Goal: Task Accomplishment & Management: Manage account settings

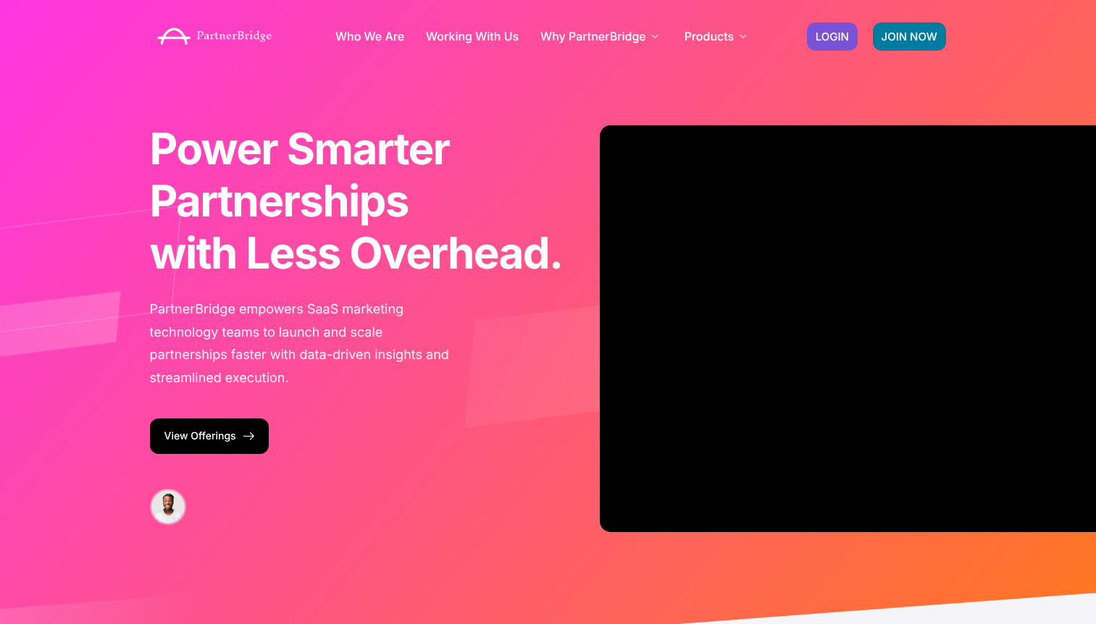
click at [814, 83] on div "Power Smarter Partnerships with Less Overhead. for Faster Growth. from Day One.…" at bounding box center [548, 339] width 826 height 679
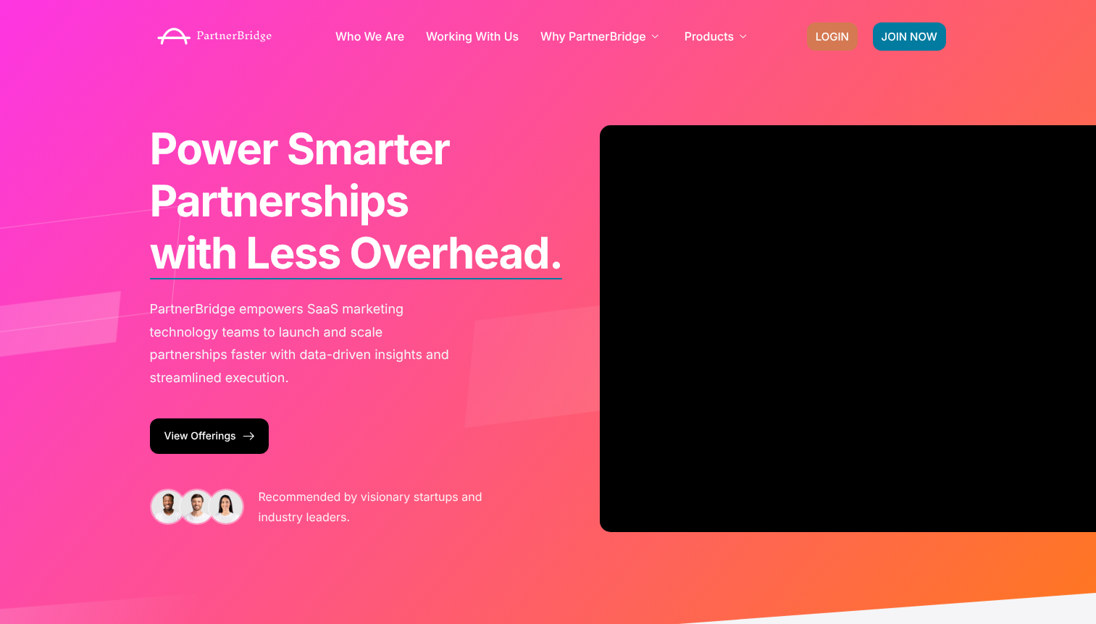
click at [829, 35] on span "LOGIN" at bounding box center [832, 36] width 33 height 11
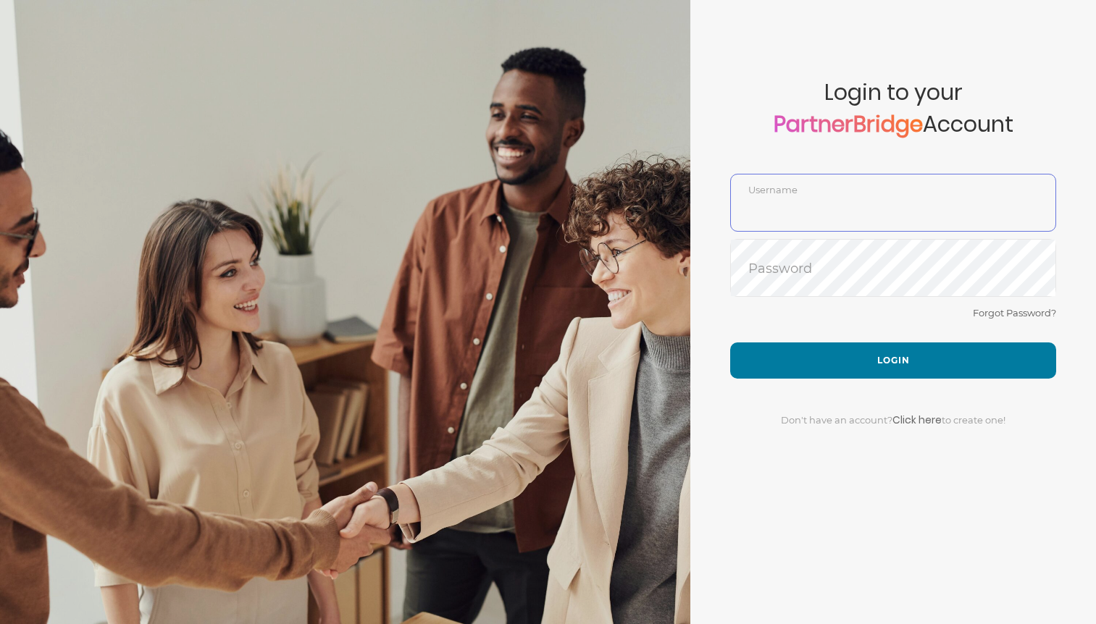
type input "DemoUser"
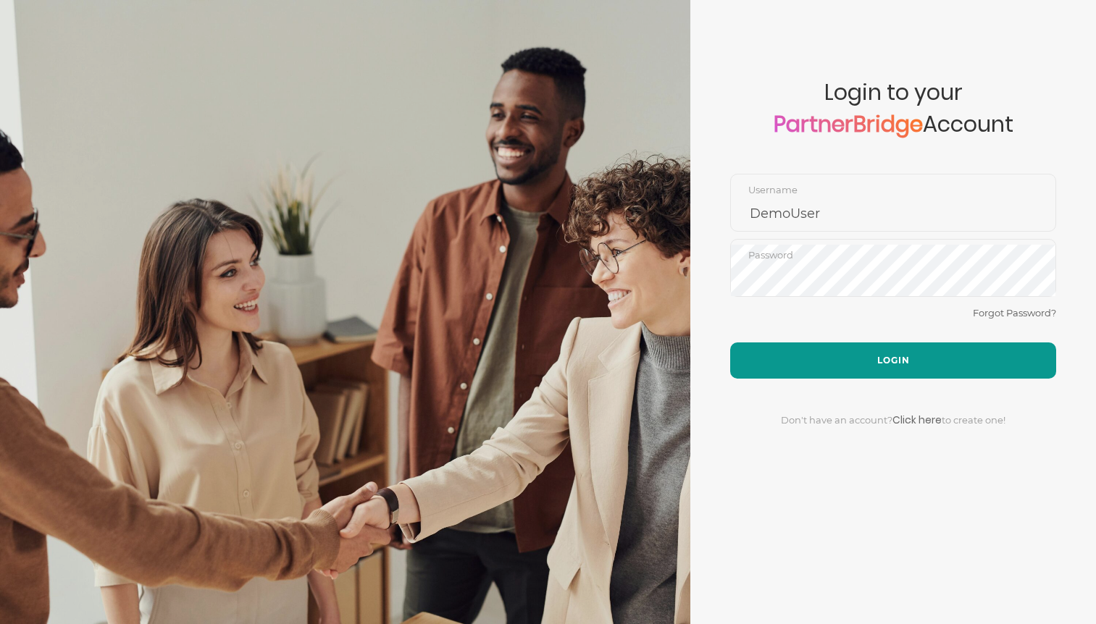
drag, startPoint x: 884, startPoint y: 328, endPoint x: 887, endPoint y: 346, distance: 17.8
click at [884, 329] on div "Forgot Password?" at bounding box center [893, 323] width 326 height 38
click at [890, 355] on button "Login" at bounding box center [893, 361] width 326 height 36
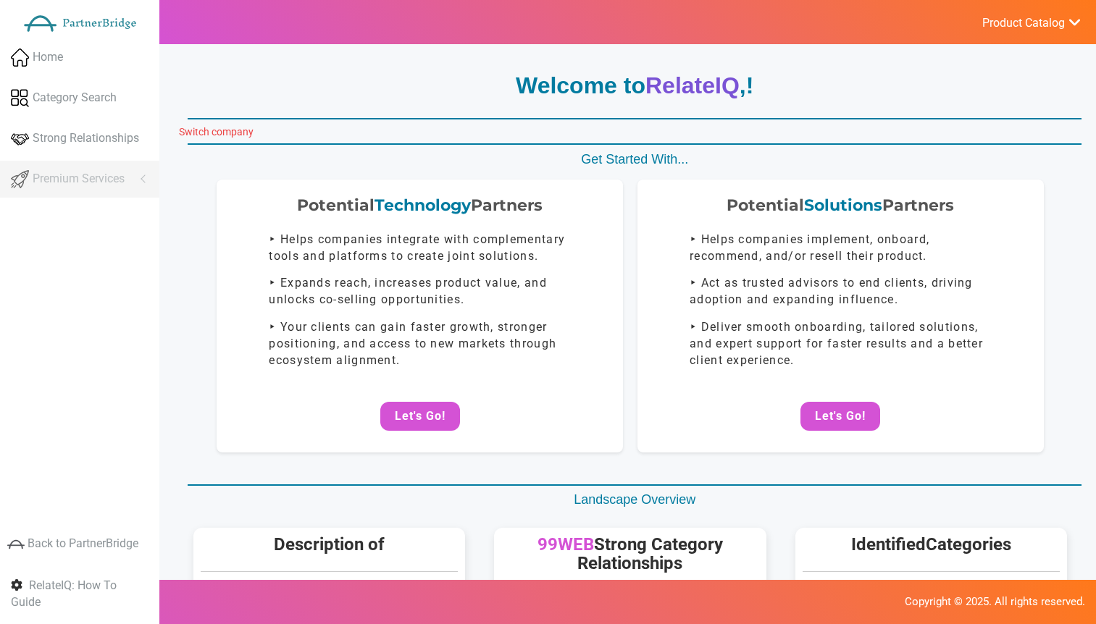
click at [214, 133] on link "Switch company" at bounding box center [216, 132] width 75 height 12
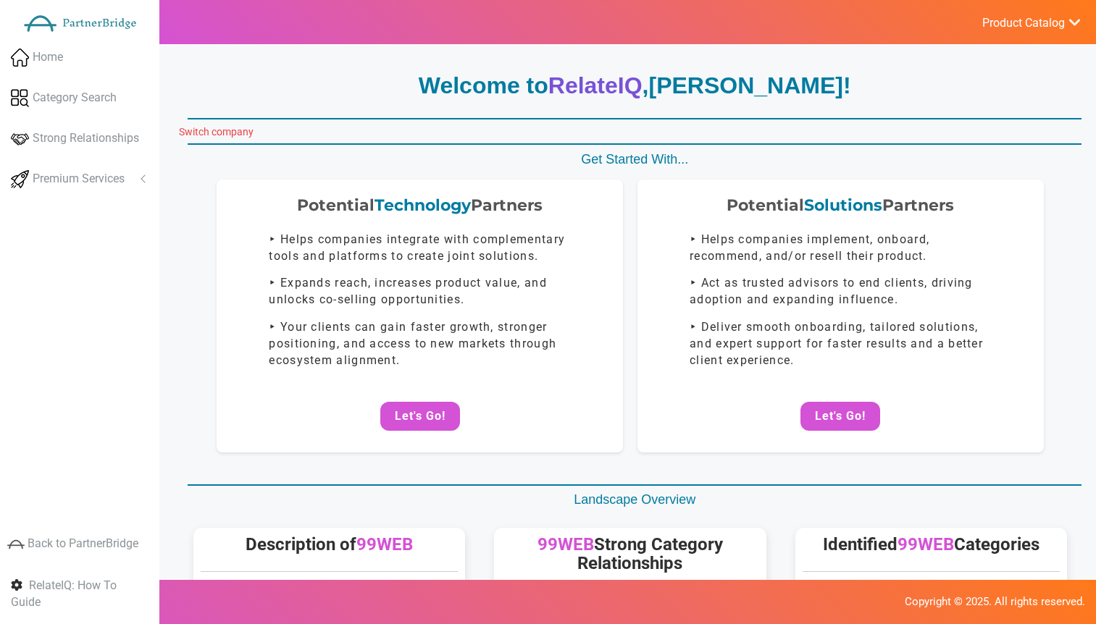
click at [233, 130] on link "Switch company" at bounding box center [216, 132] width 75 height 12
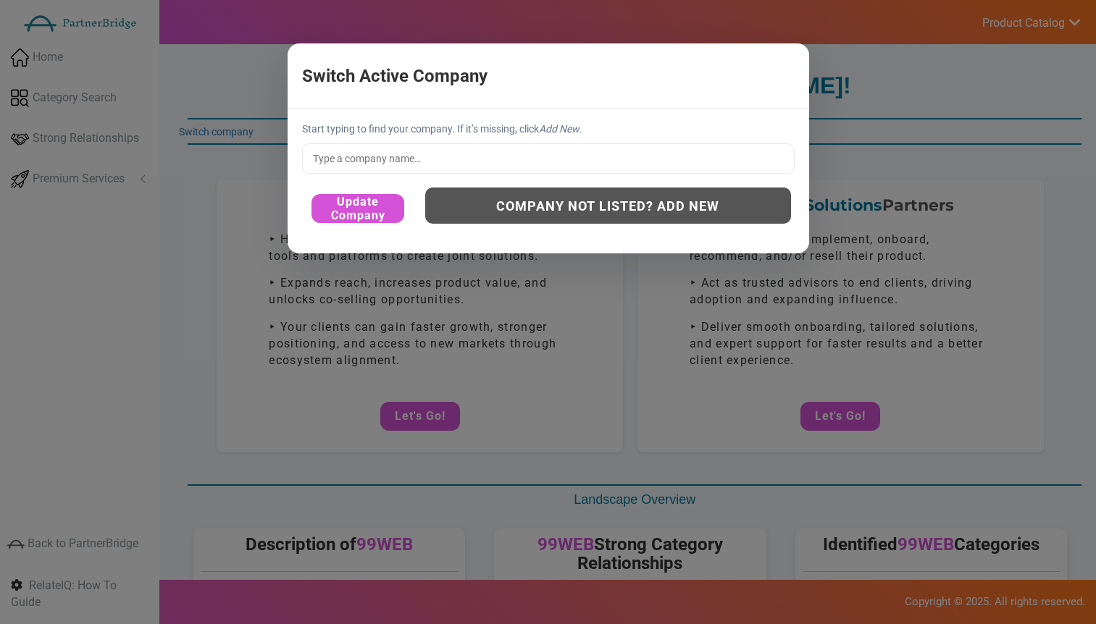
click at [379, 181] on div "Start typing to find your company. If it’s missing, click Add New . Update Comp…" at bounding box center [549, 181] width 522 height 144
click at [380, 162] on input "text" at bounding box center [548, 158] width 493 height 30
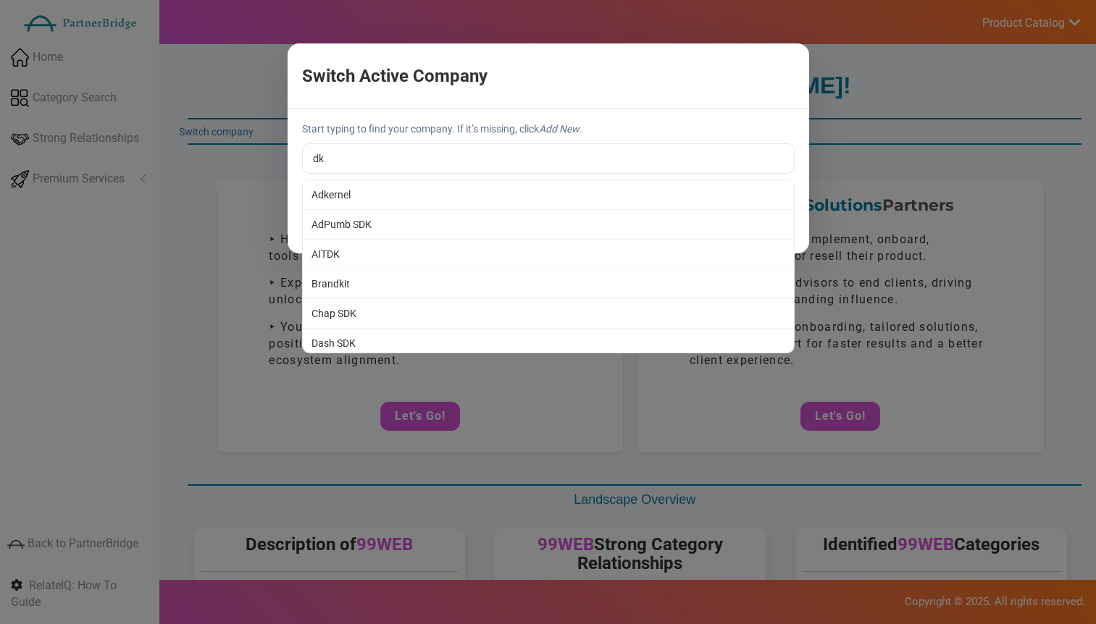
type input "Adkernel"
click at [415, 202] on div "Start typing to find your company. If it’s missing, click Add New . Adkernel Ad…" at bounding box center [549, 181] width 522 height 144
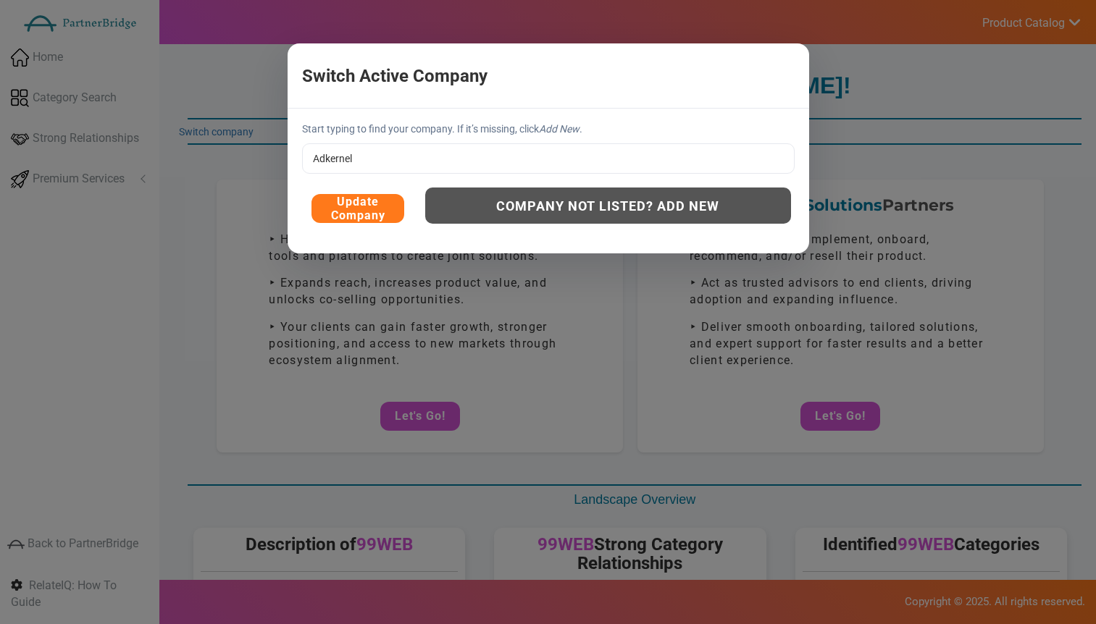
click at [374, 203] on button "Update Company" at bounding box center [357, 208] width 93 height 29
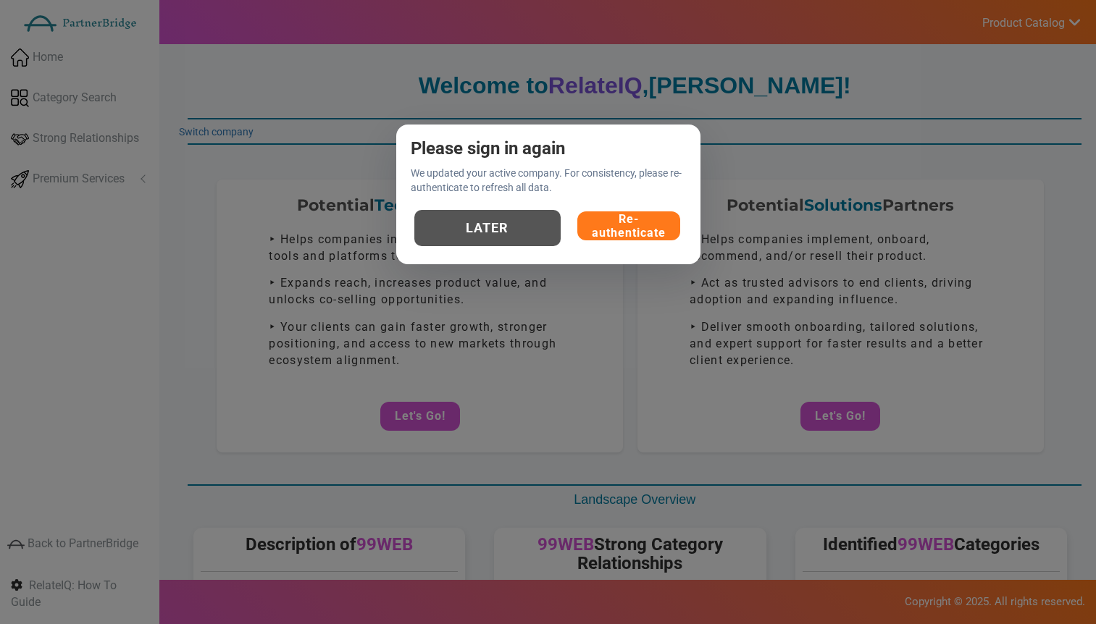
click at [643, 220] on button "Re-authenticate" at bounding box center [628, 226] width 103 height 29
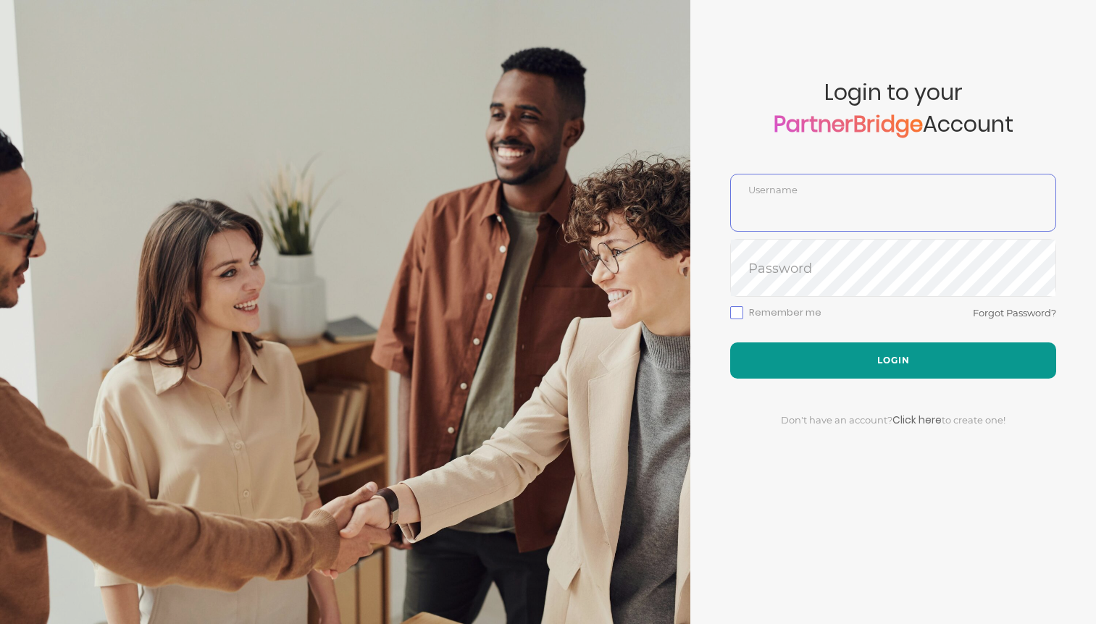
type input "DemoUser"
click at [846, 361] on button "Login" at bounding box center [893, 361] width 326 height 36
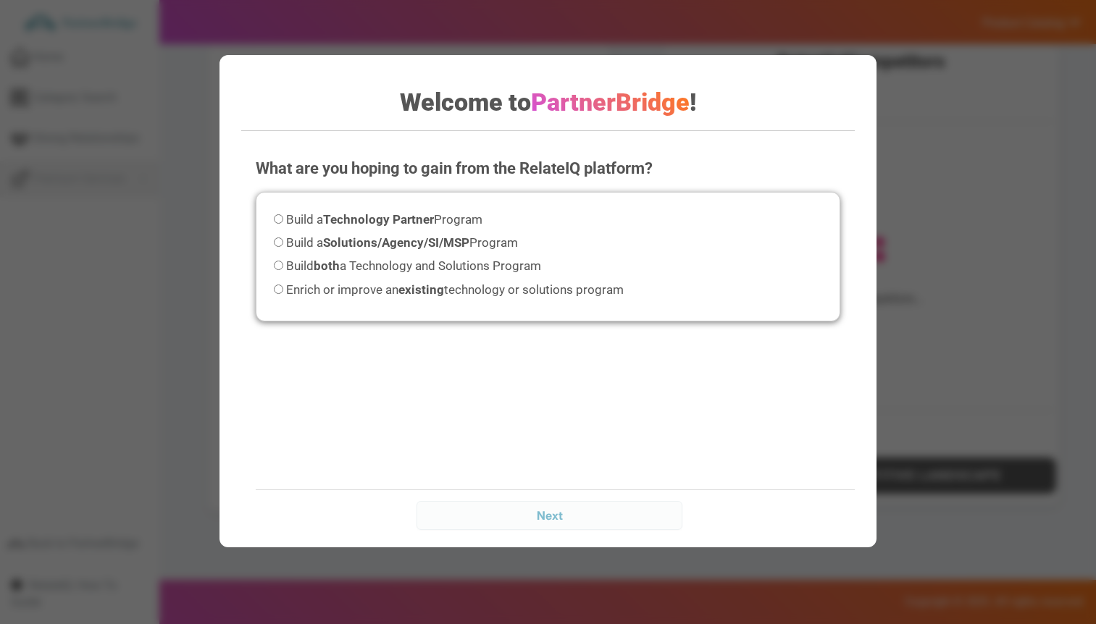
scroll to position [721, 0]
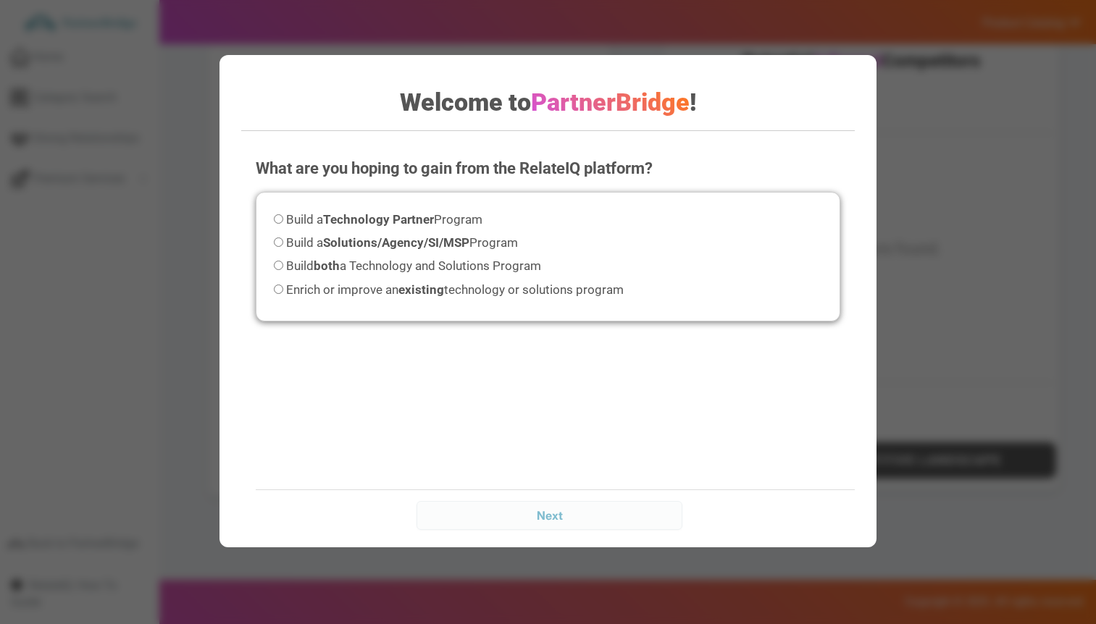
click at [88, 28] on div "Welcome to PartnerBridge ! What are you hoping to gain from the RelateIQ platfo…" at bounding box center [548, 312] width 1096 height 624
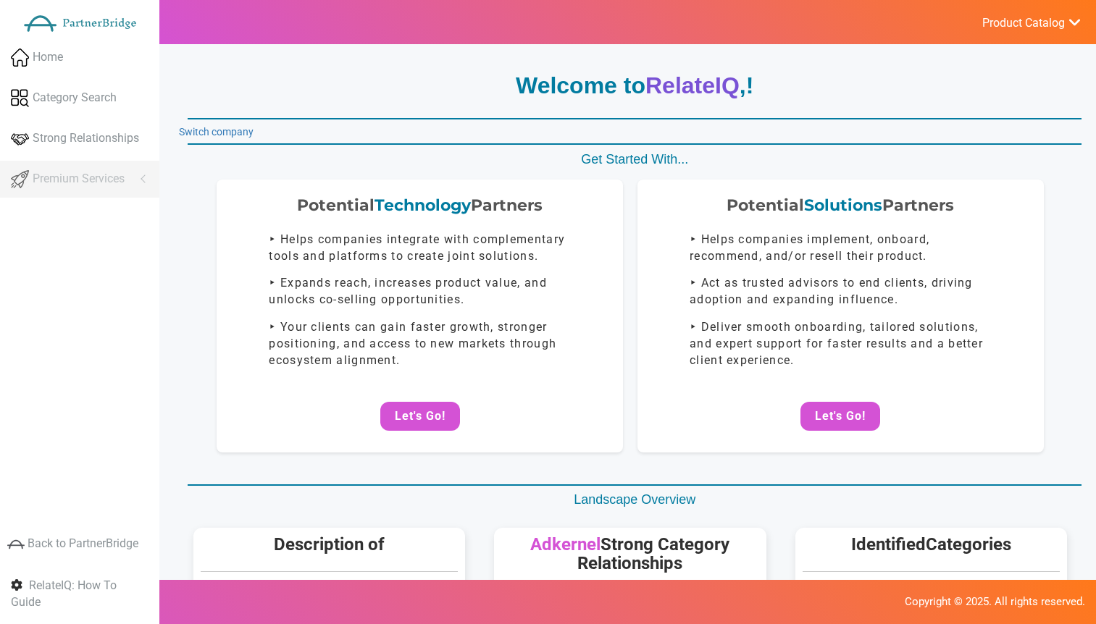
scroll to position [721, 0]
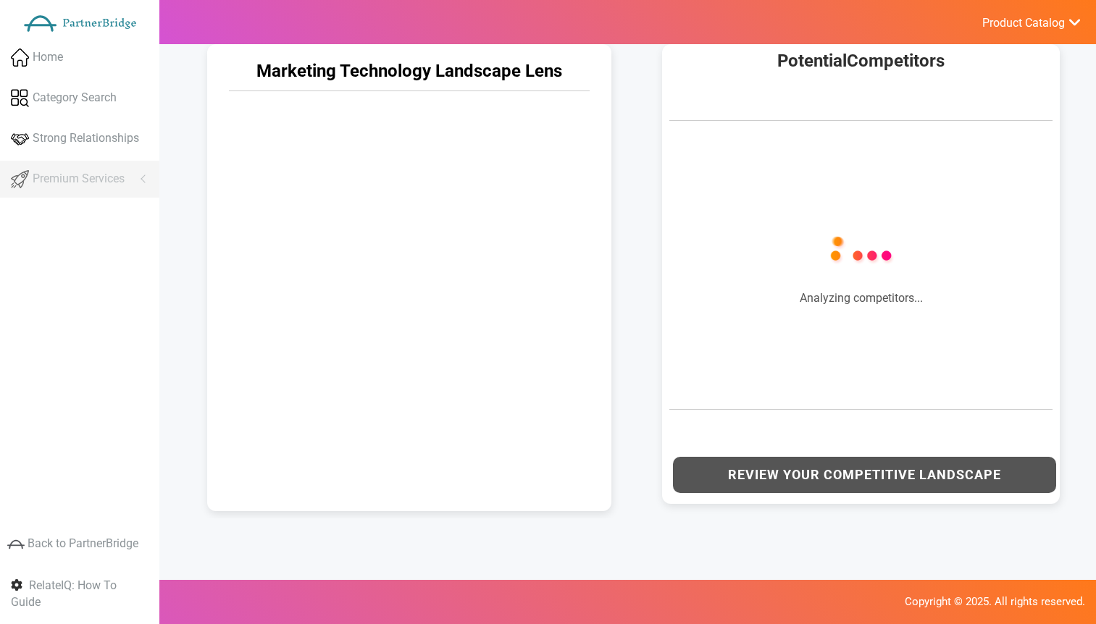
click at [1015, 24] on span "Product Catalog" at bounding box center [1023, 23] width 83 height 14
click at [974, 148] on link "Log Out" at bounding box center [996, 154] width 170 height 29
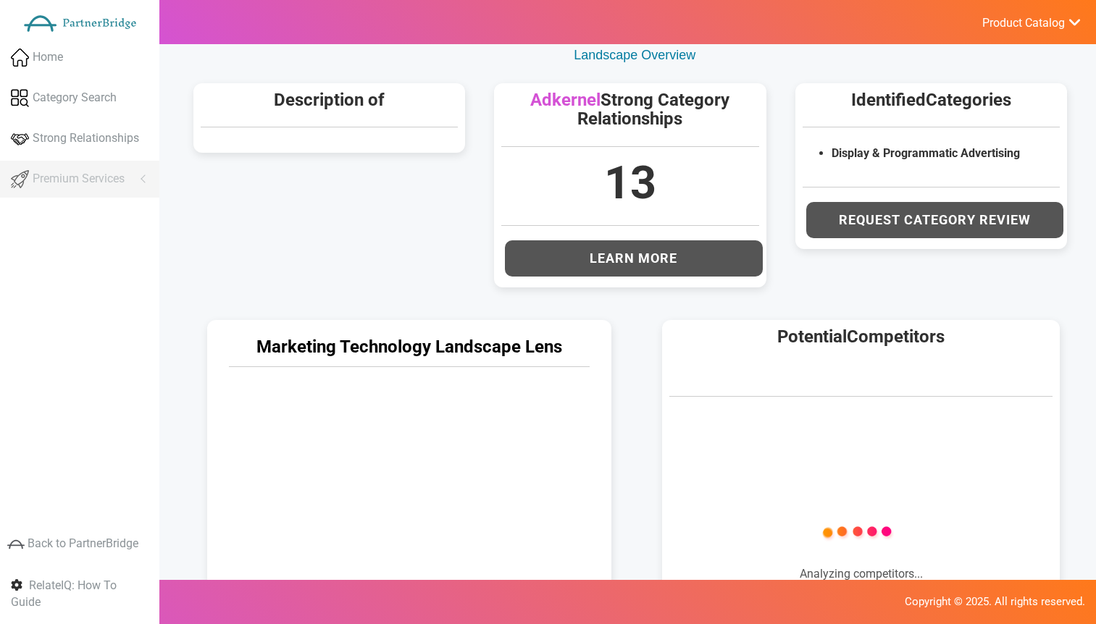
scroll to position [430, 0]
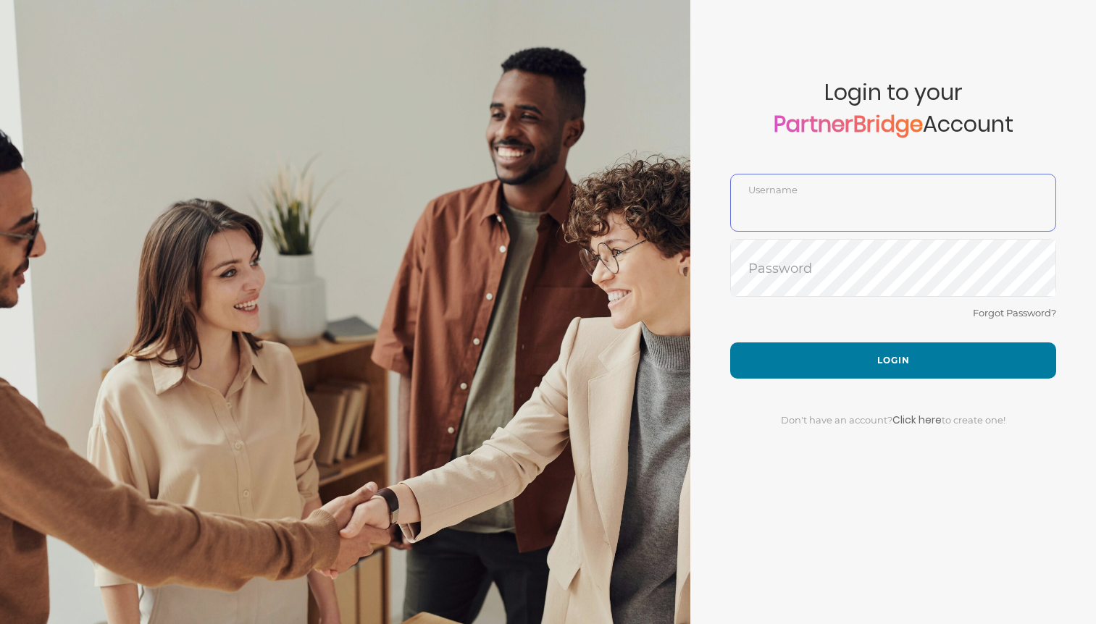
type input "DemoUser"
click at [722, 70] on form "Account created successfully! Please enter your username and password below to …" at bounding box center [893, 312] width 406 height 624
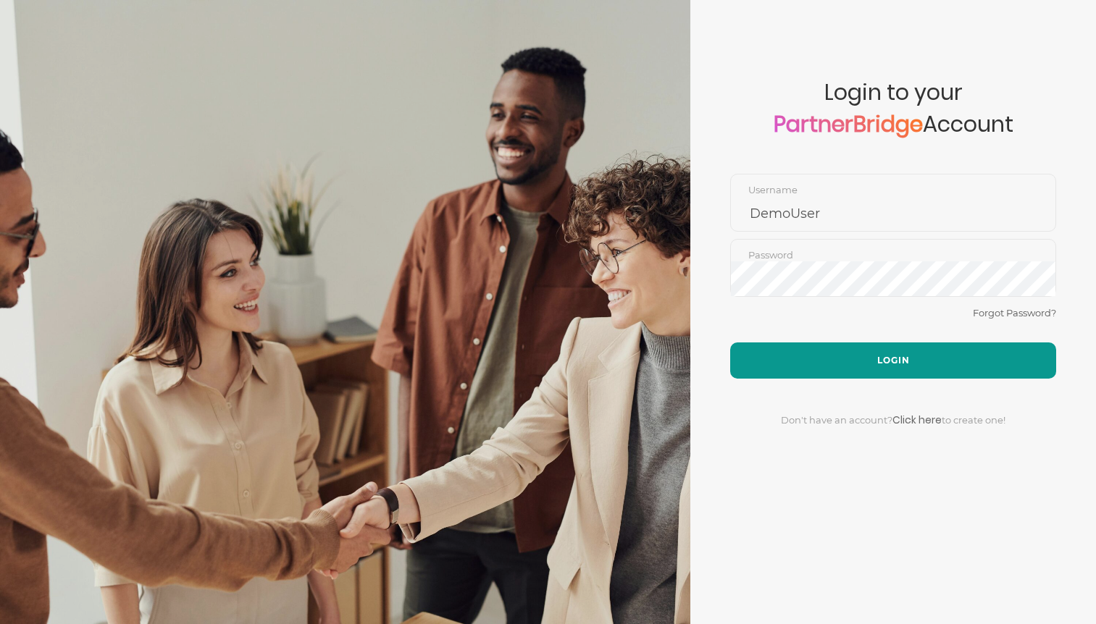
click at [953, 344] on button "Login" at bounding box center [893, 361] width 326 height 36
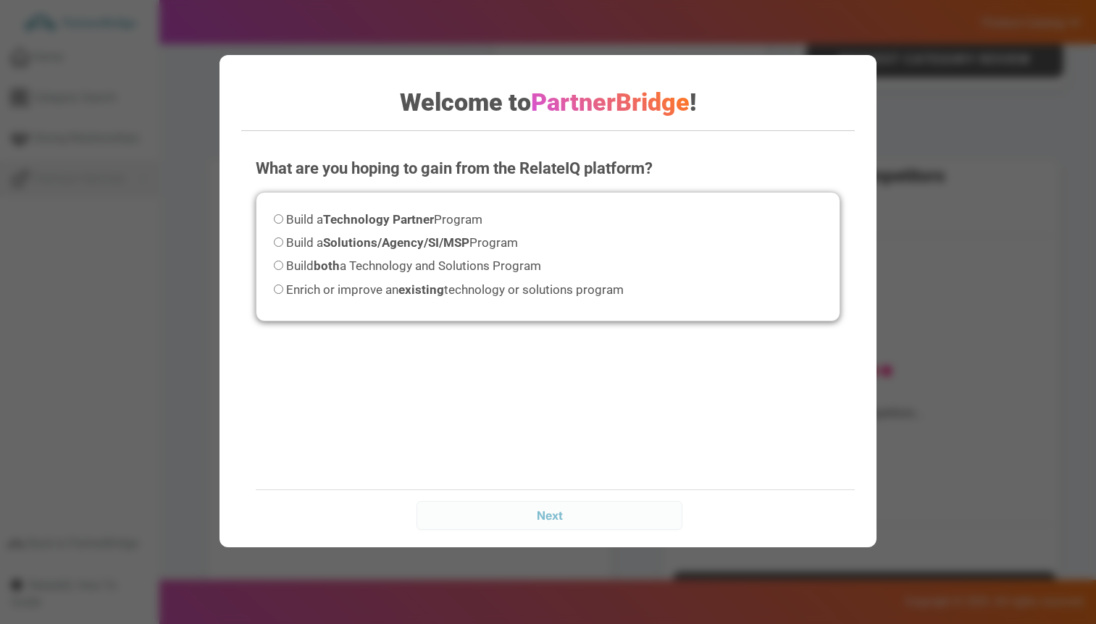
scroll to position [607, 0]
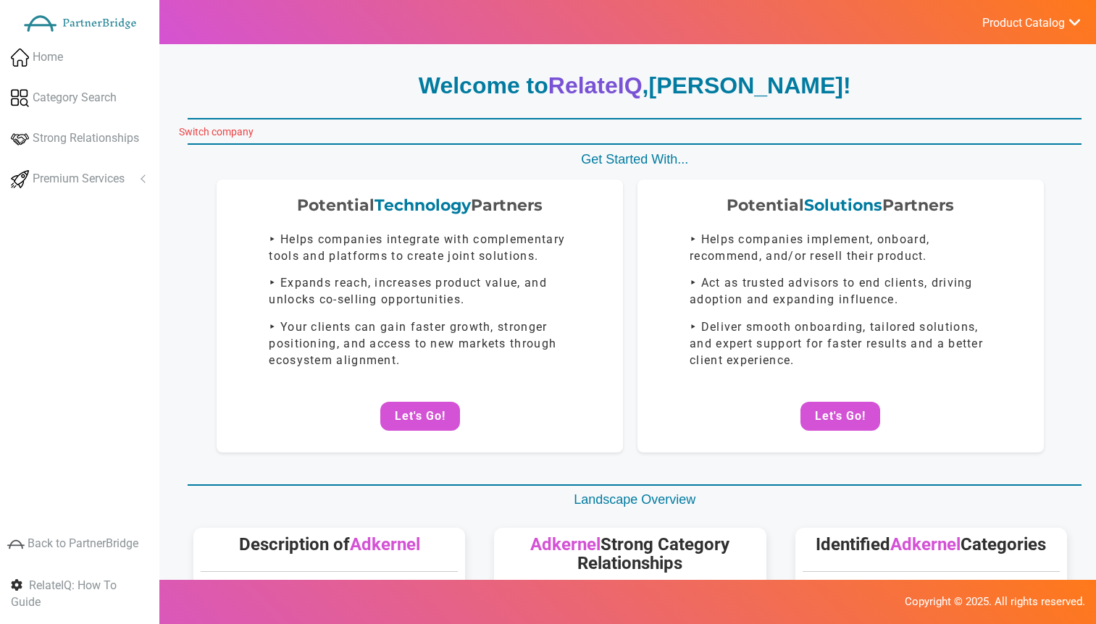
click at [225, 132] on link "Switch company" at bounding box center [216, 132] width 75 height 12
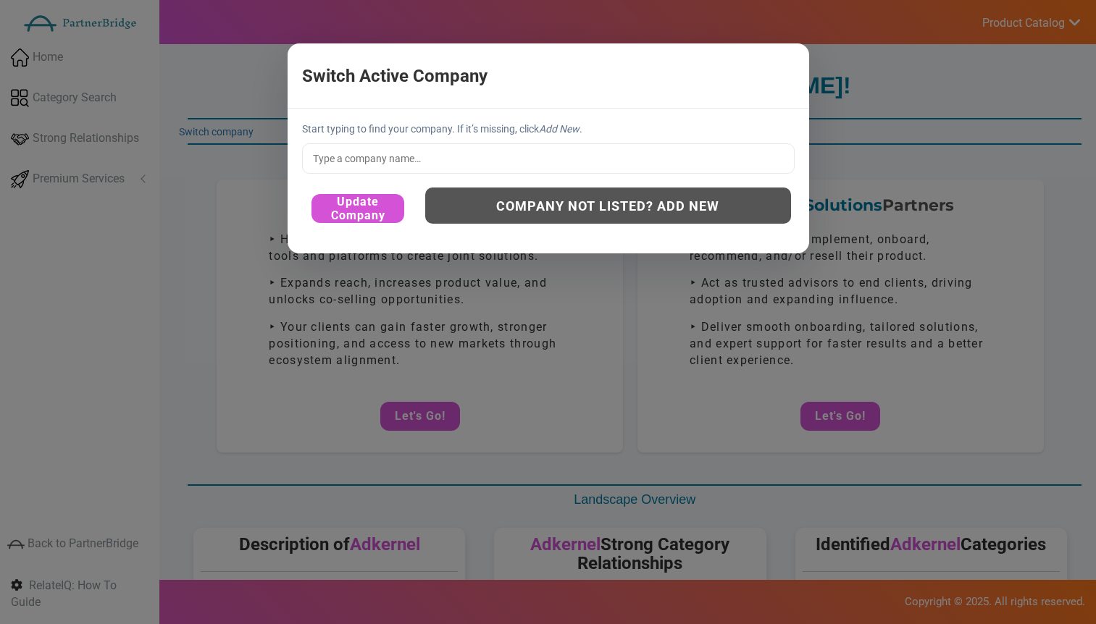
click at [364, 152] on input "text" at bounding box center [548, 158] width 493 height 30
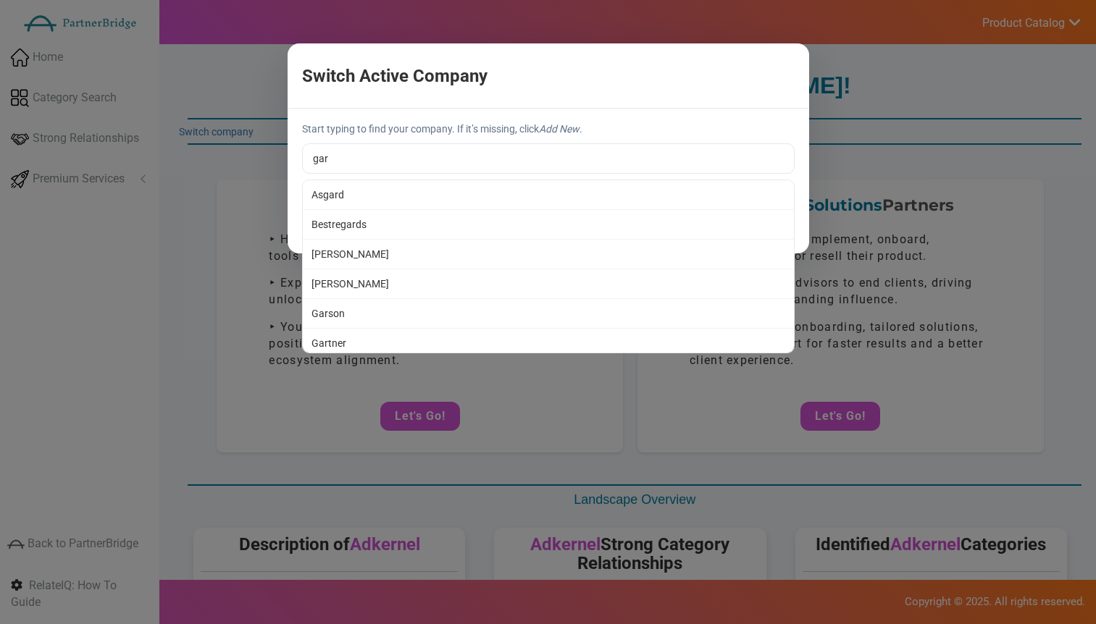
scroll to position [1, 0]
type input "Gartner"
click at [426, 332] on div "Switch Active Company × Start typing to find your company. If it’s missing, cli…" at bounding box center [548, 312] width 1096 height 624
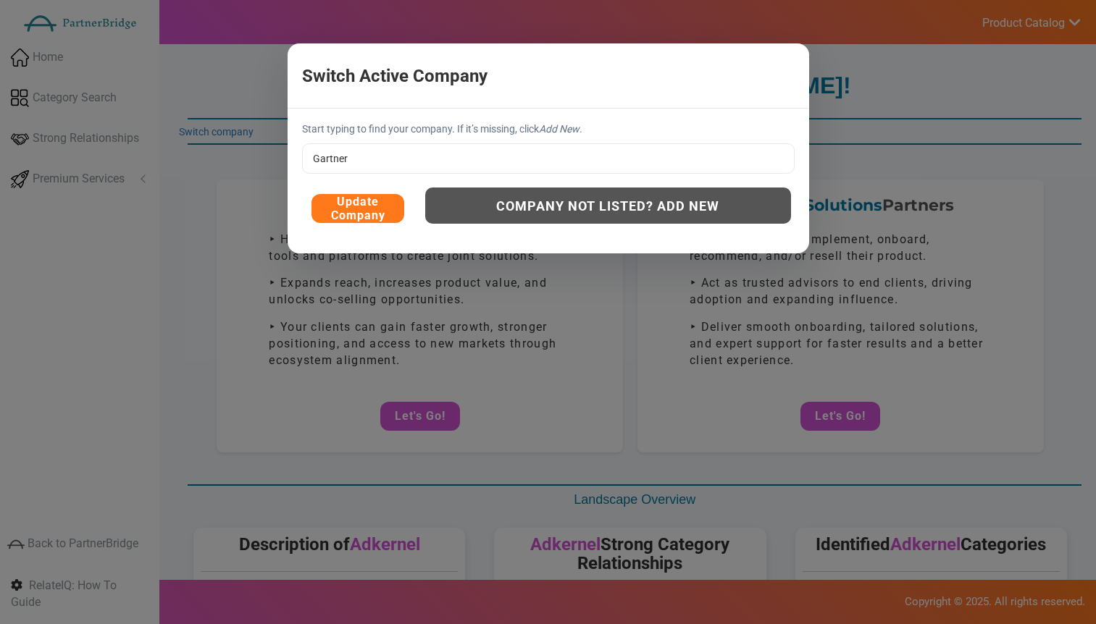
click at [375, 204] on button "Update Company" at bounding box center [357, 208] width 93 height 29
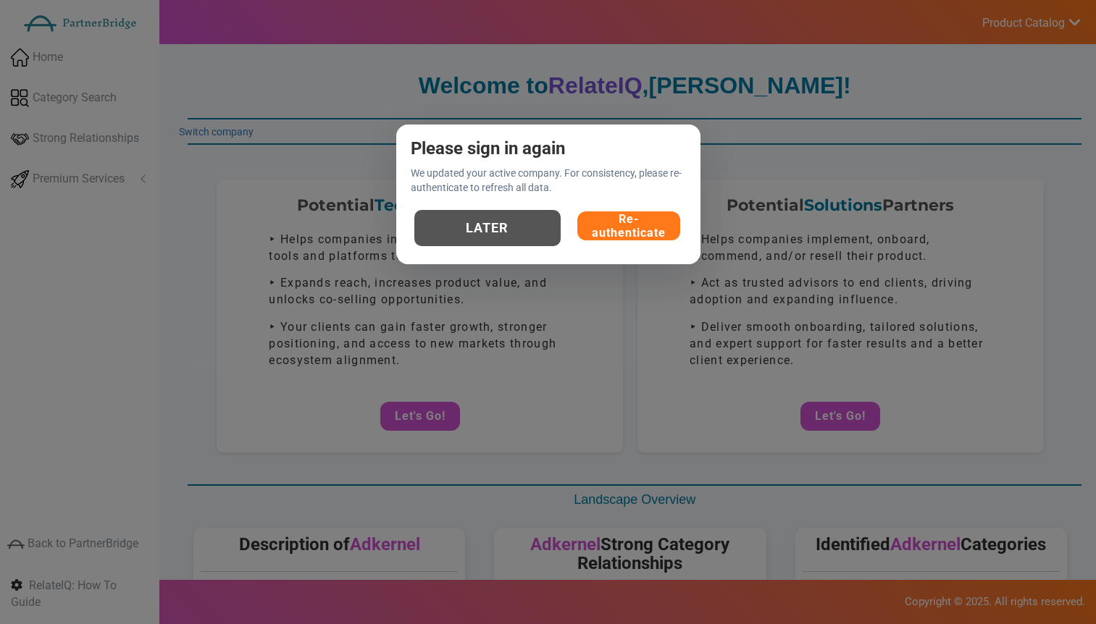
click at [602, 223] on button "Re-authenticate" at bounding box center [628, 226] width 103 height 29
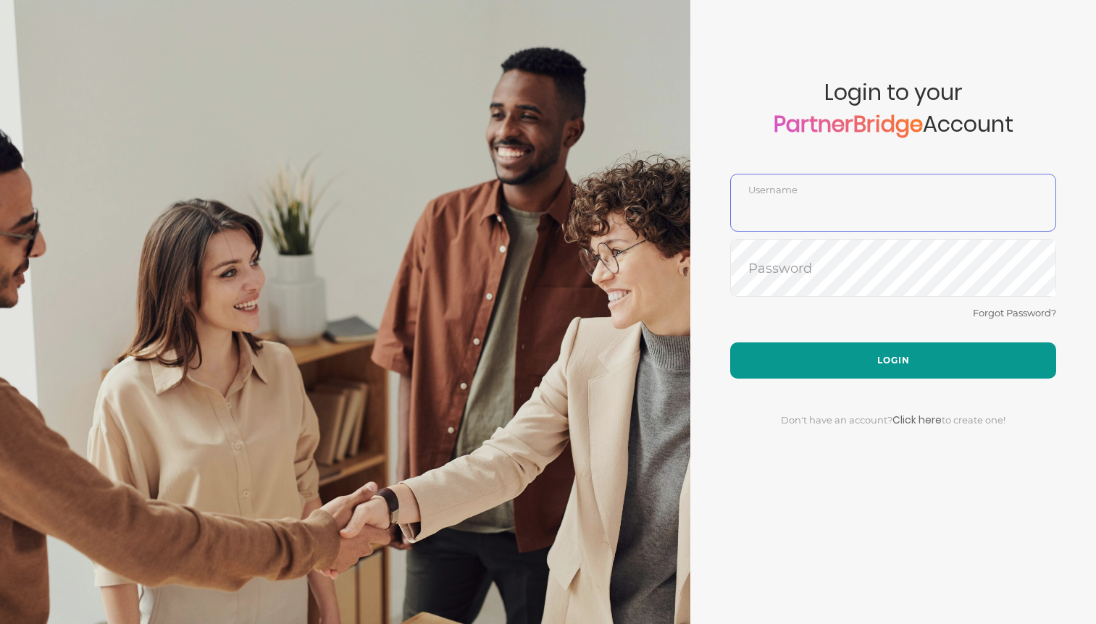
type input "DemoUser"
click at [878, 347] on button "Login" at bounding box center [893, 361] width 326 height 36
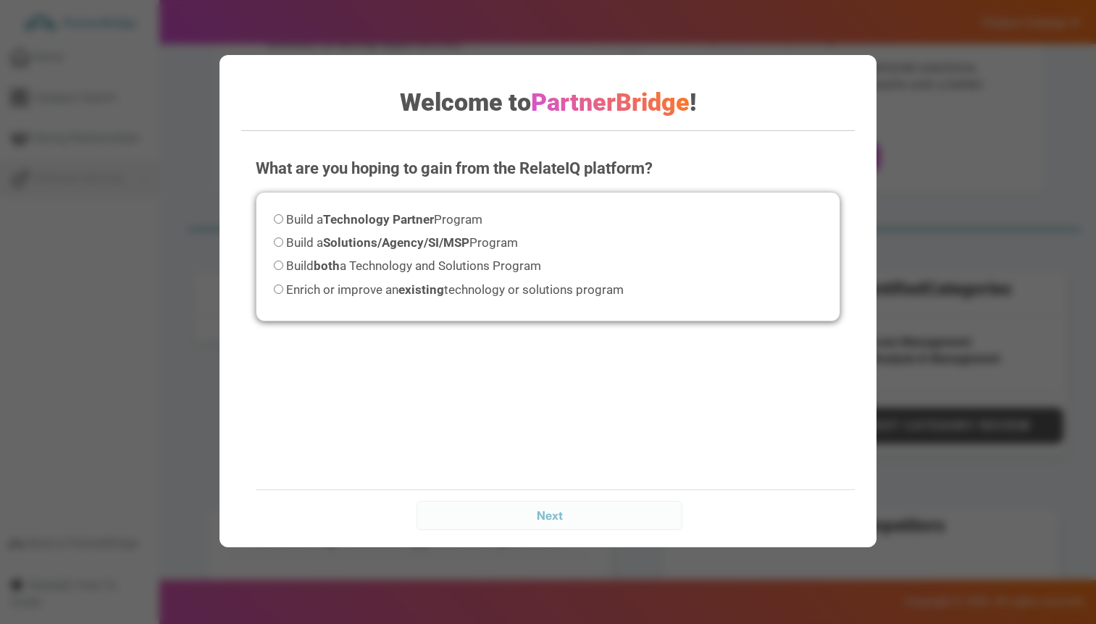
scroll to position [261, 0]
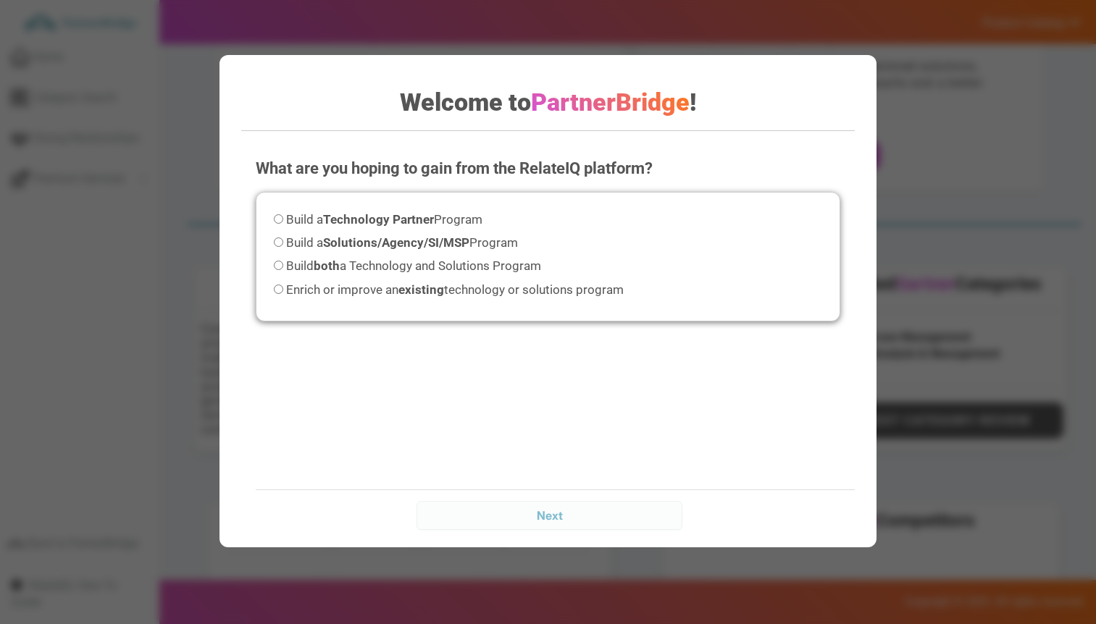
click at [923, 114] on div "Welcome to PartnerBridge ! What are you hoping to gain from the RelateIQ platfo…" at bounding box center [548, 312] width 1096 height 624
drag, startPoint x: 344, startPoint y: 48, endPoint x: 335, endPoint y: 43, distance: 10.1
click at [343, 46] on div "Welcome to PartnerBridge ! What are you hoping to gain from the RelateIQ platfo…" at bounding box center [548, 312] width 1096 height 624
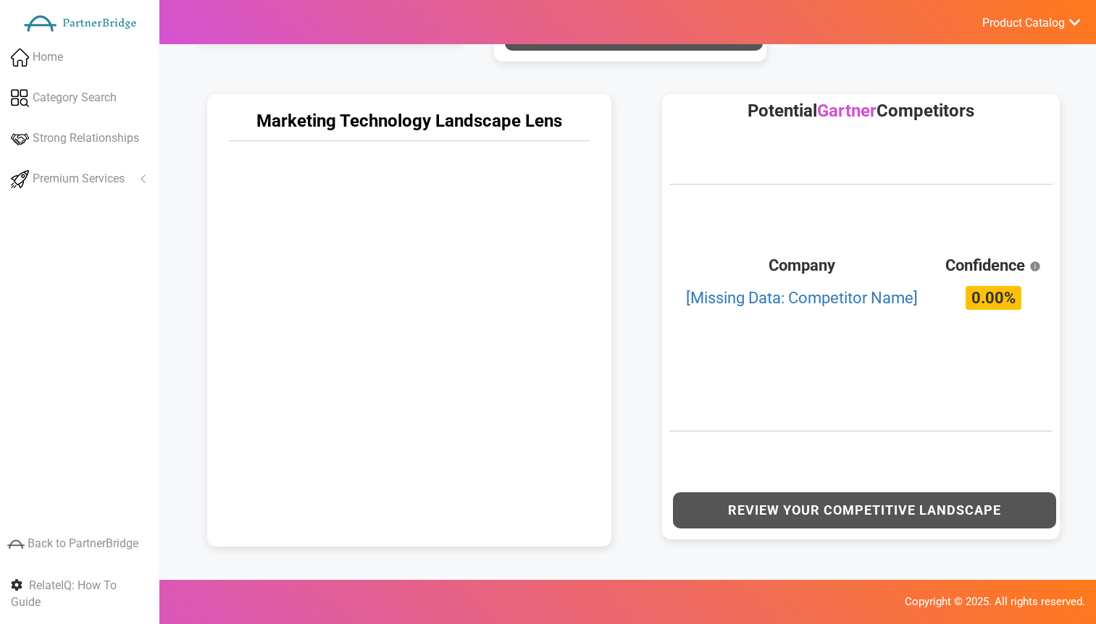
scroll to position [692, 0]
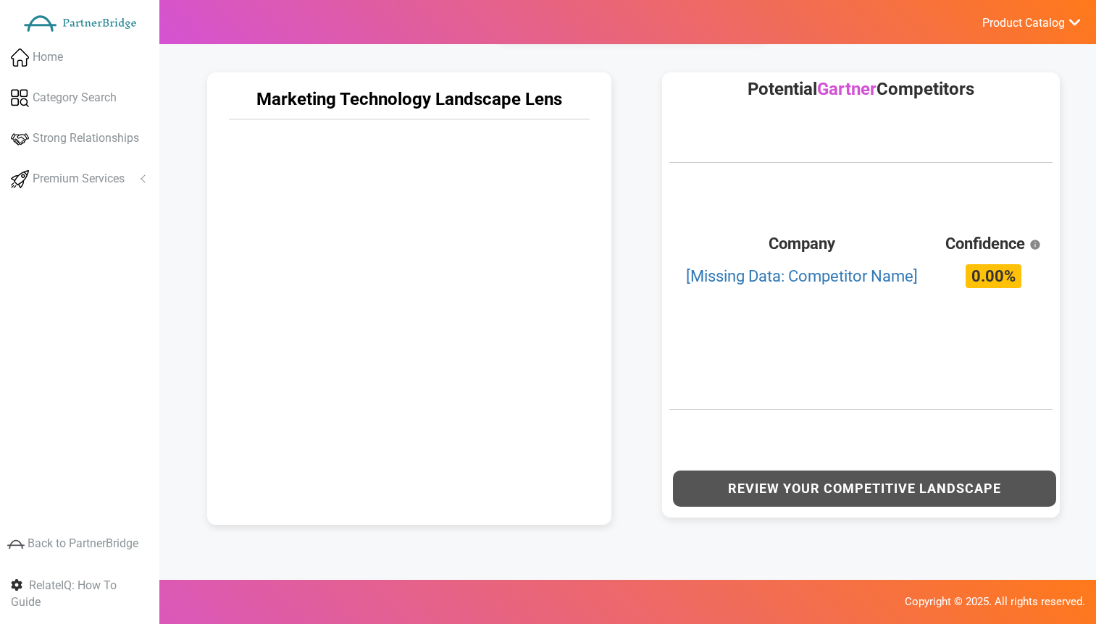
click at [790, 320] on div "Potential Gartner Competitors Company Confidence [Missing Data: Competitor Name…" at bounding box center [861, 294] width 398 height 445
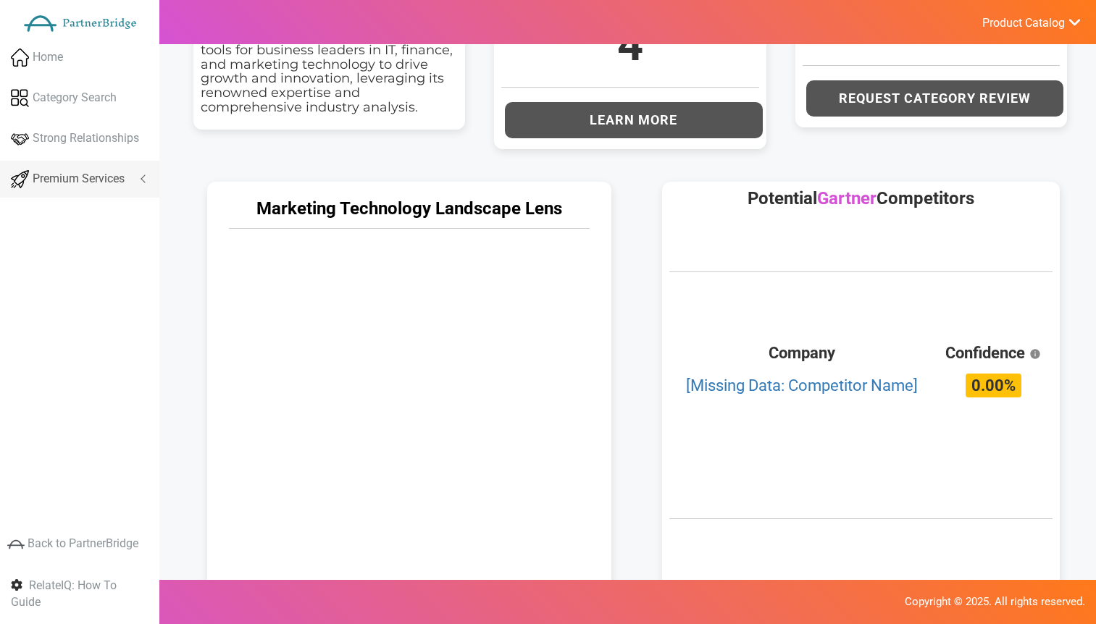
scroll to position [584, 0]
click at [856, 204] on span "Gartner" at bounding box center [846, 198] width 59 height 20
copy span "Gartner"
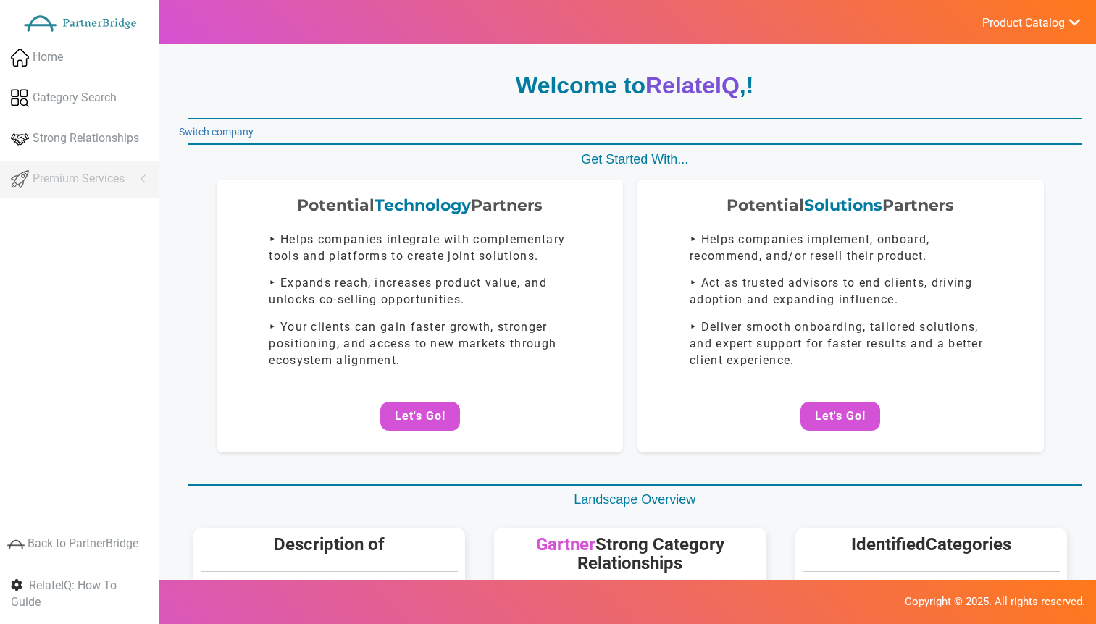
scroll to position [708, 0]
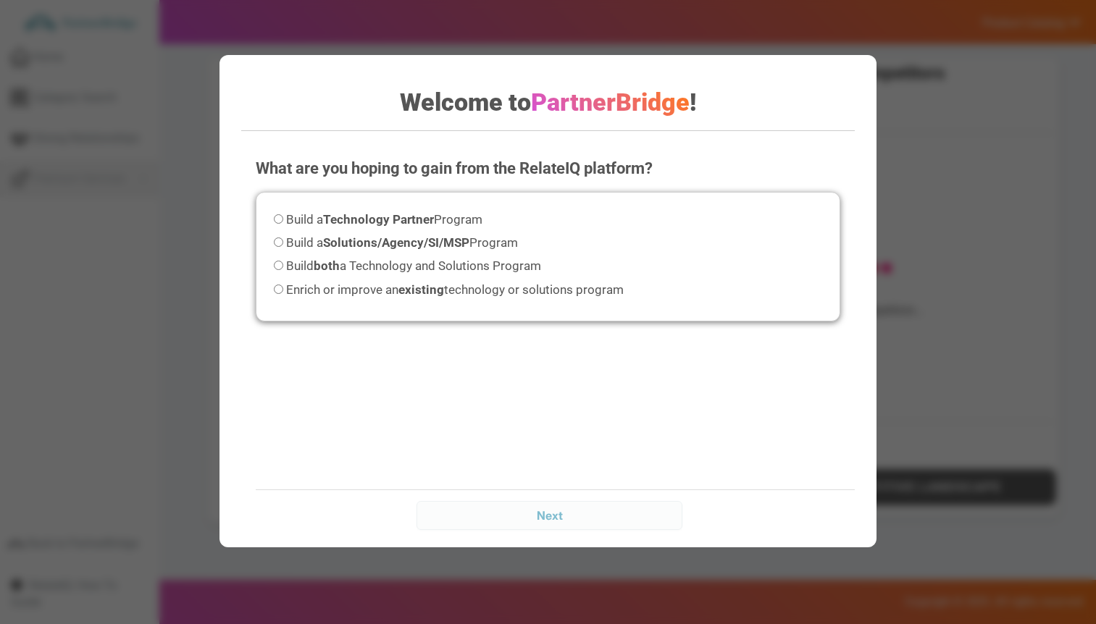
drag, startPoint x: 1006, startPoint y: 211, endPoint x: 908, endPoint y: 165, distance: 107.9
click at [1006, 210] on div "Welcome to PartnerBridge ! What are you hoping to gain from the RelateIQ platfo…" at bounding box center [548, 312] width 1096 height 624
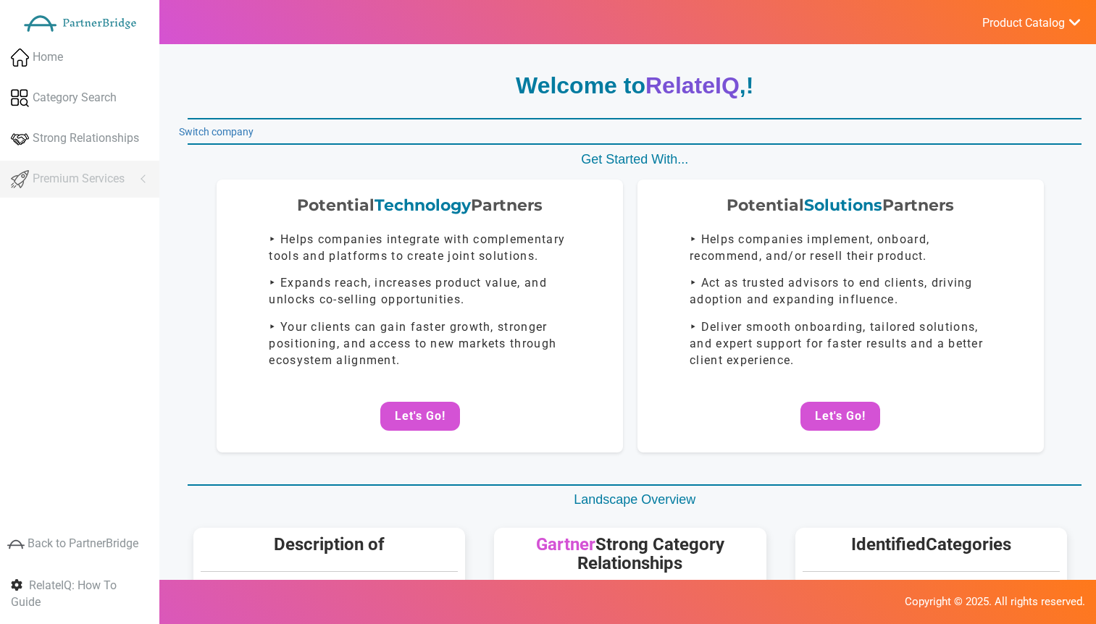
scroll to position [708, 0]
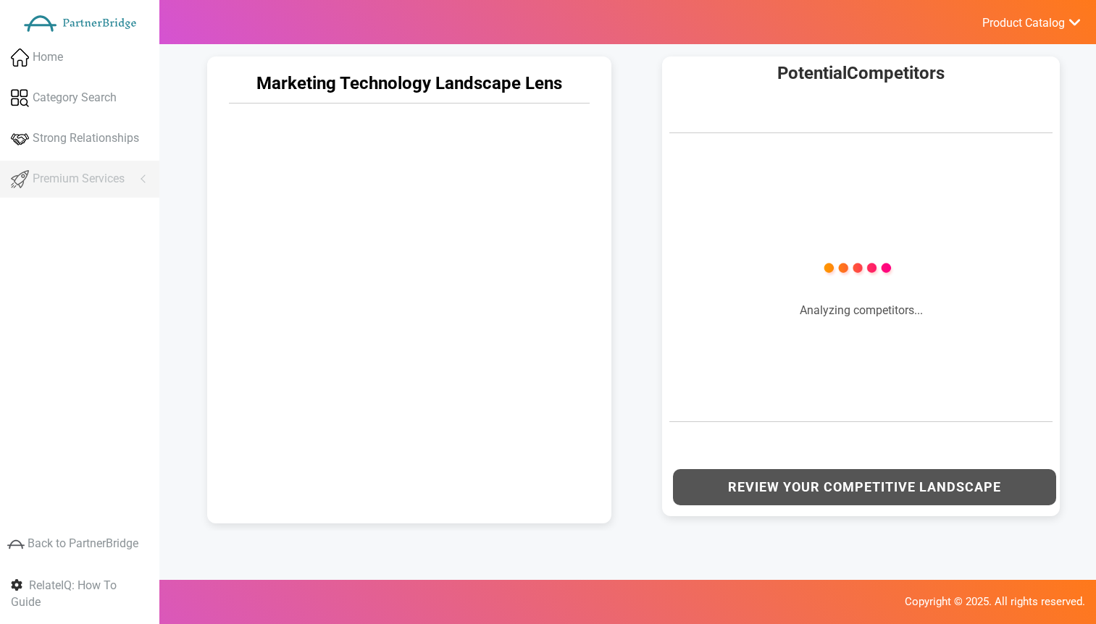
click at [682, 186] on table "Company Confidence Analyzing competitors..." at bounding box center [860, 258] width 383 height 148
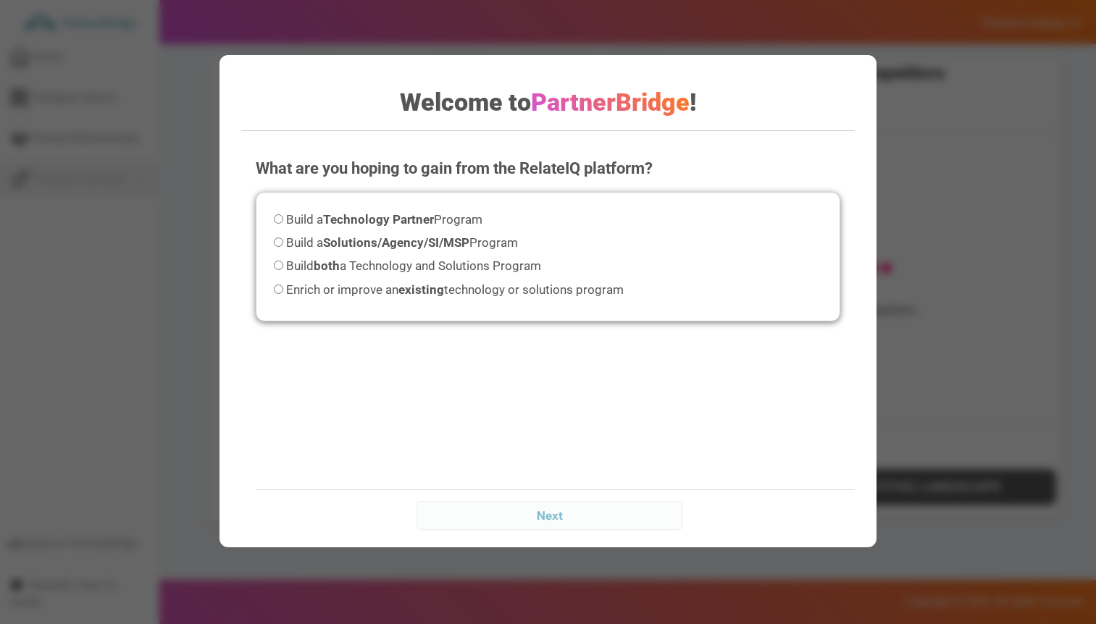
click at [880, 180] on div "Welcome to PartnerBridge ! What are you hoping to gain from the RelateIQ platfo…" at bounding box center [548, 312] width 1096 height 624
click at [848, 172] on div "What are you hoping to gain from the RelateIQ platform? Please select an option…" at bounding box center [548, 288] width 614 height 290
click at [911, 170] on div "Welcome to PartnerBridge ! What are you hoping to gain from the RelateIQ platfo…" at bounding box center [548, 312] width 1096 height 624
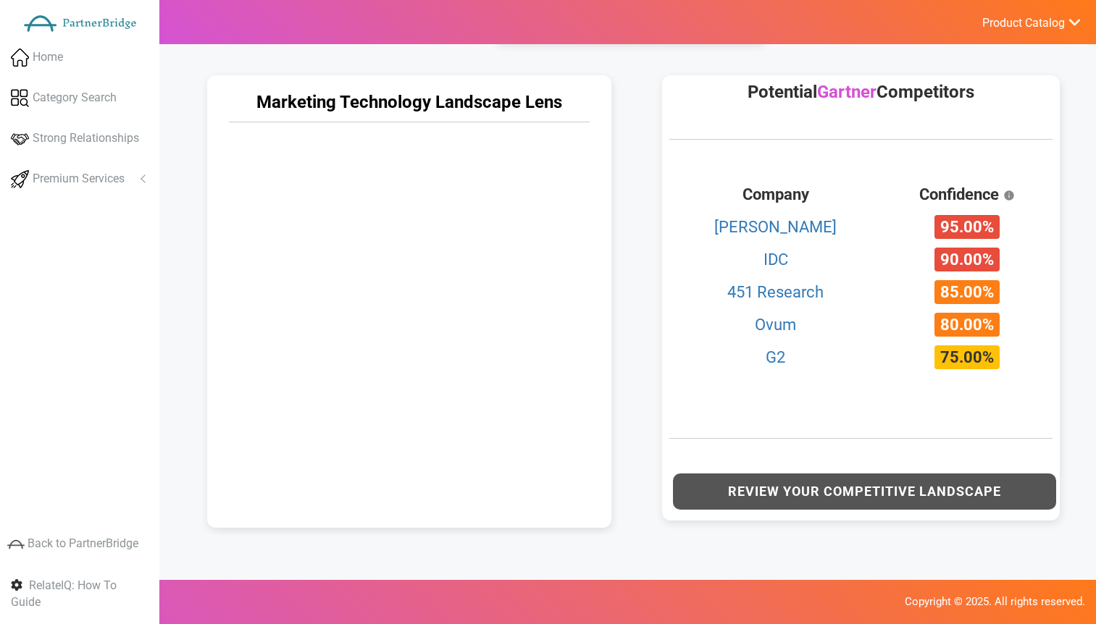
scroll to position [687, 0]
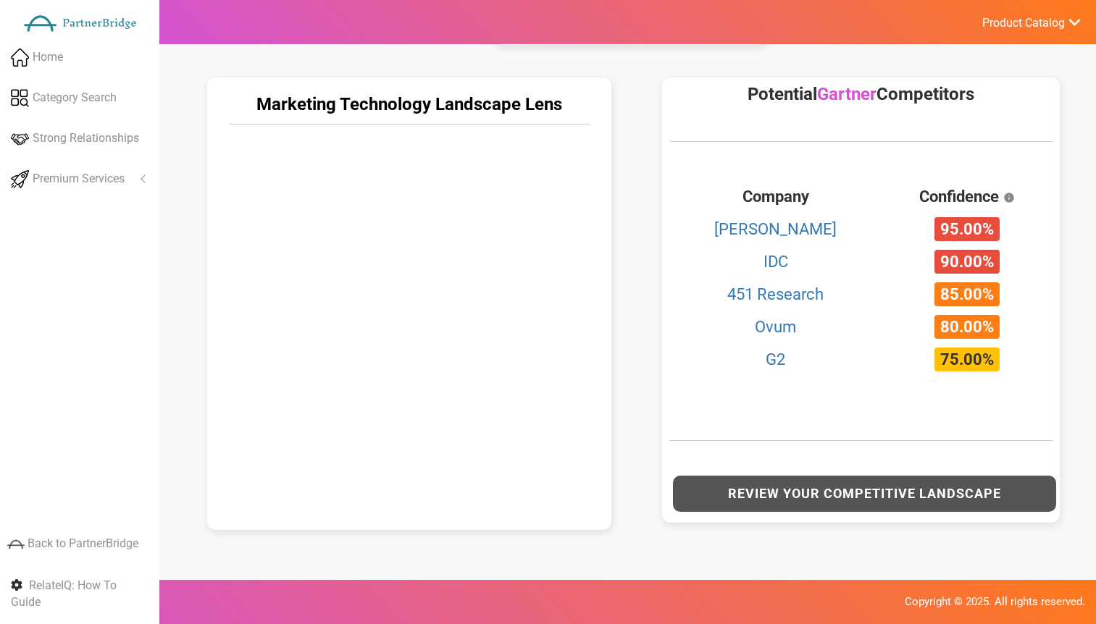
click at [1023, 28] on span "Product Catalog" at bounding box center [1023, 23] width 83 height 14
click at [967, 148] on link "Log Out" at bounding box center [996, 154] width 170 height 29
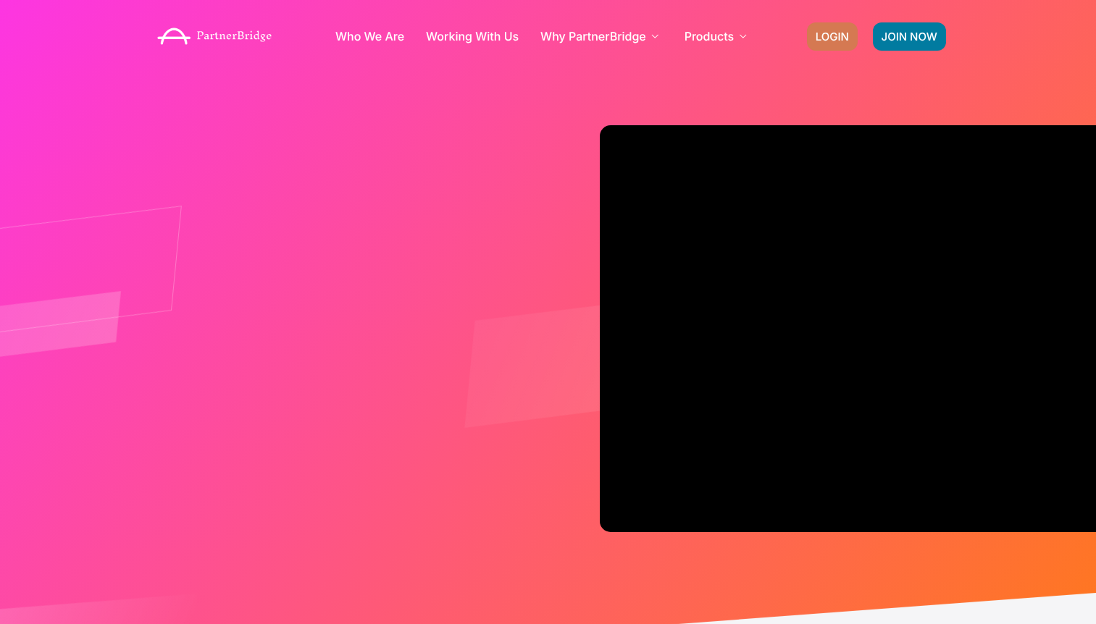
click at [838, 44] on link "LOGIN" at bounding box center [832, 36] width 51 height 28
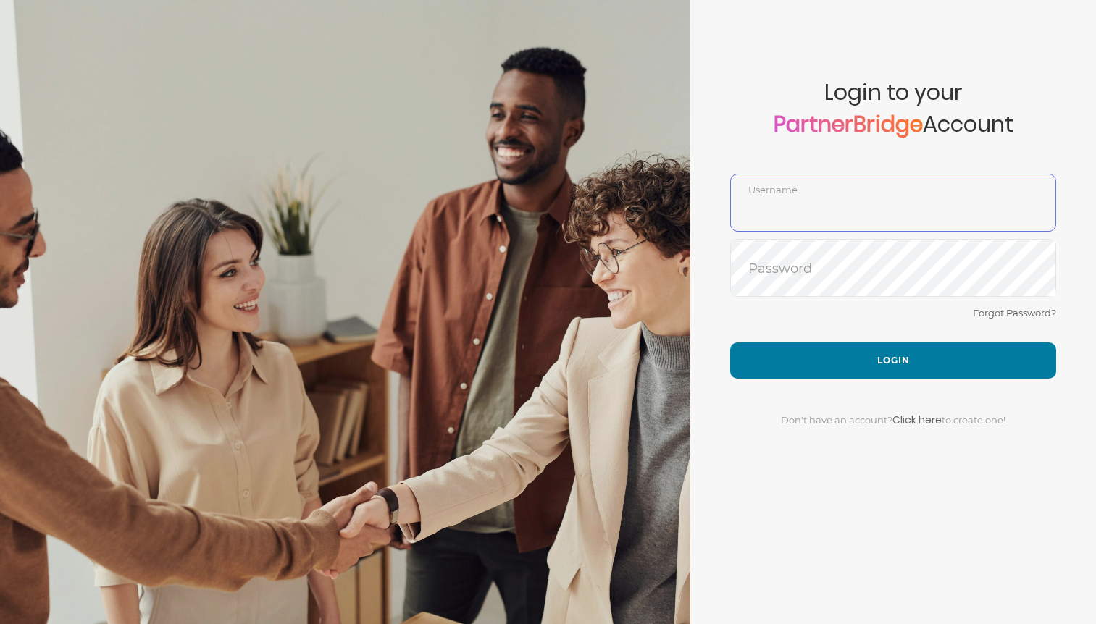
type input "DemoUser"
click at [875, 338] on div "Forgot Password?" at bounding box center [893, 323] width 326 height 38
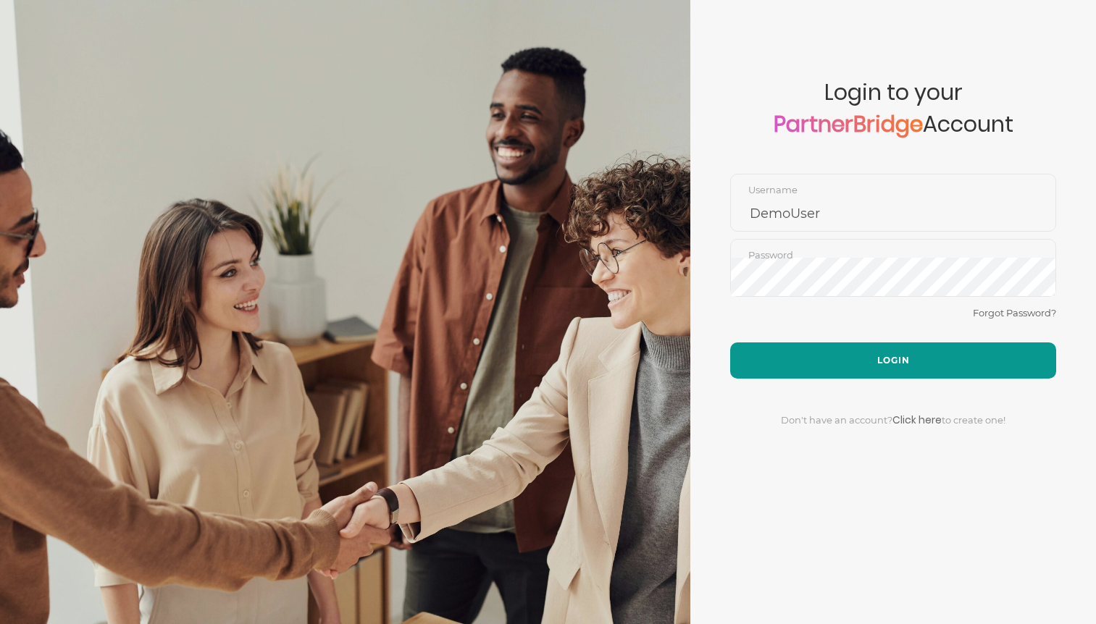
click at [879, 346] on button "Login" at bounding box center [893, 361] width 326 height 36
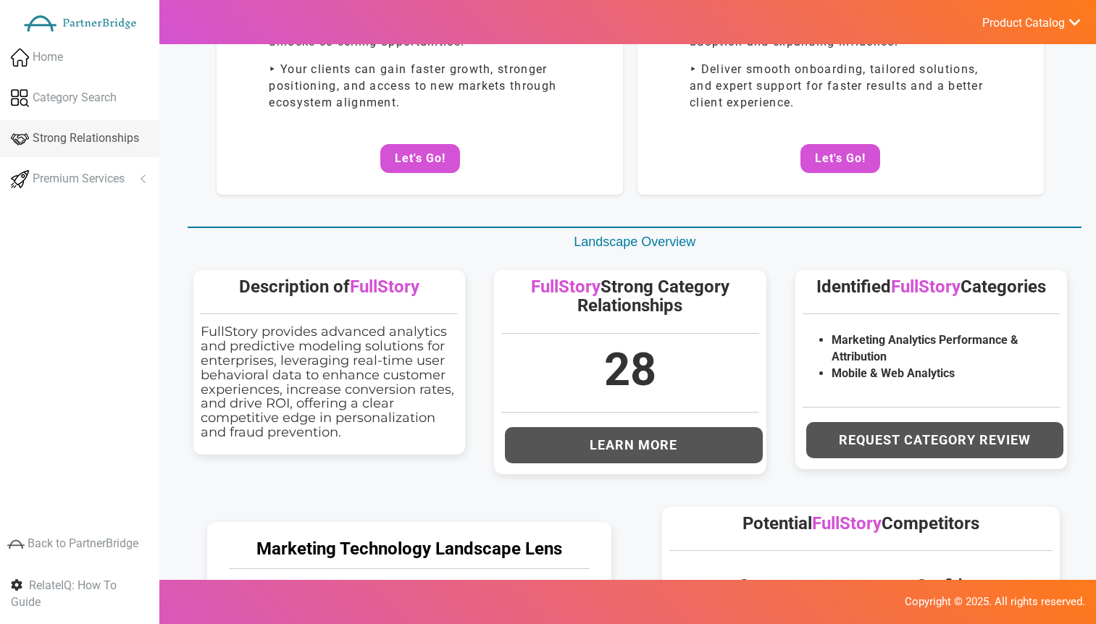
scroll to position [207, 0]
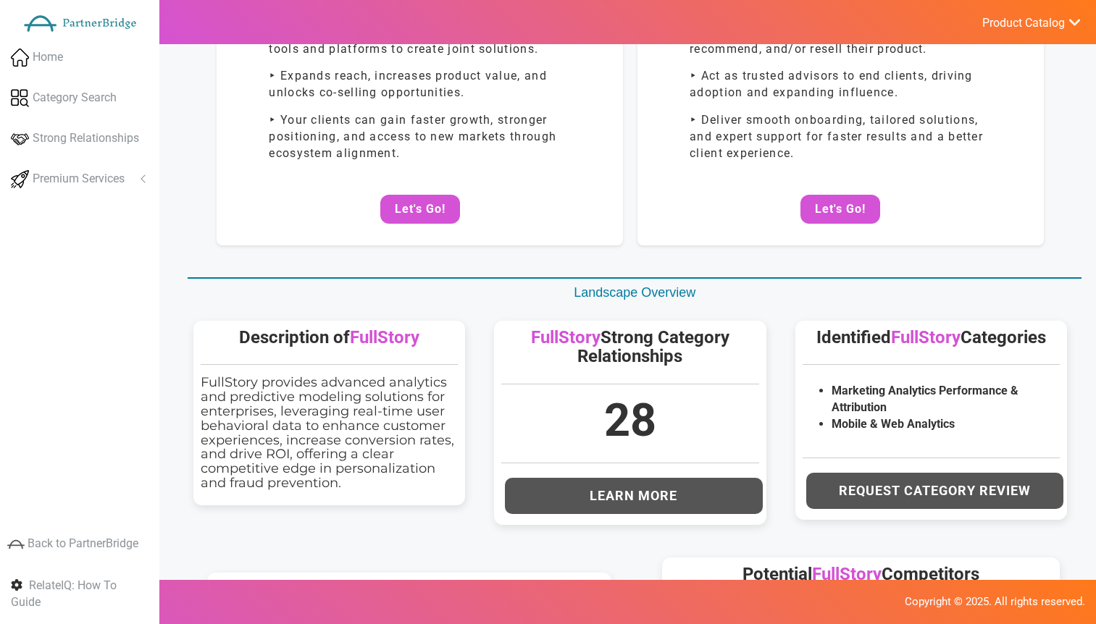
click at [5, 2] on div at bounding box center [79, 19] width 159 height 39
click at [1006, 29] on span "Product Catalog" at bounding box center [1023, 23] width 83 height 14
click at [965, 156] on link "Log Out" at bounding box center [996, 154] width 170 height 29
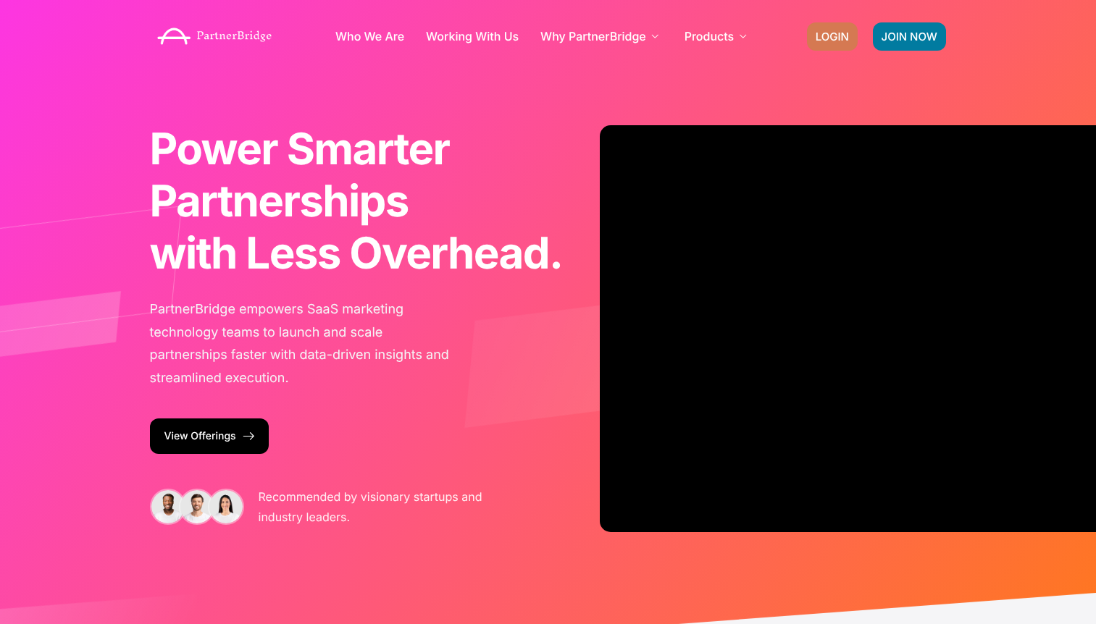
click at [836, 35] on span "LOGIN" at bounding box center [832, 36] width 33 height 11
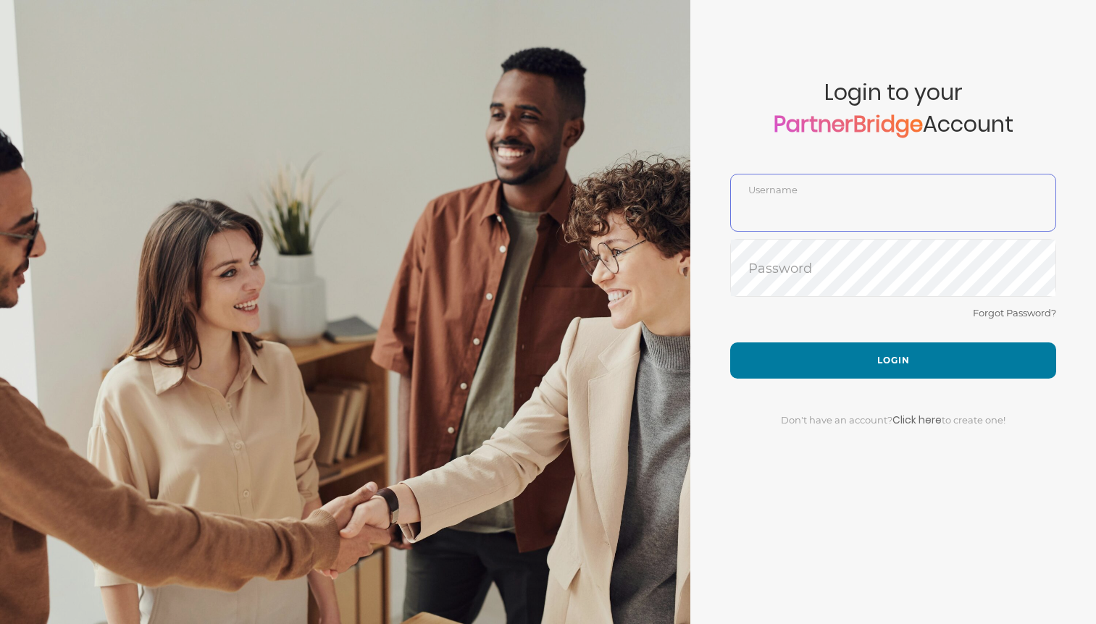
type input "DemoUser"
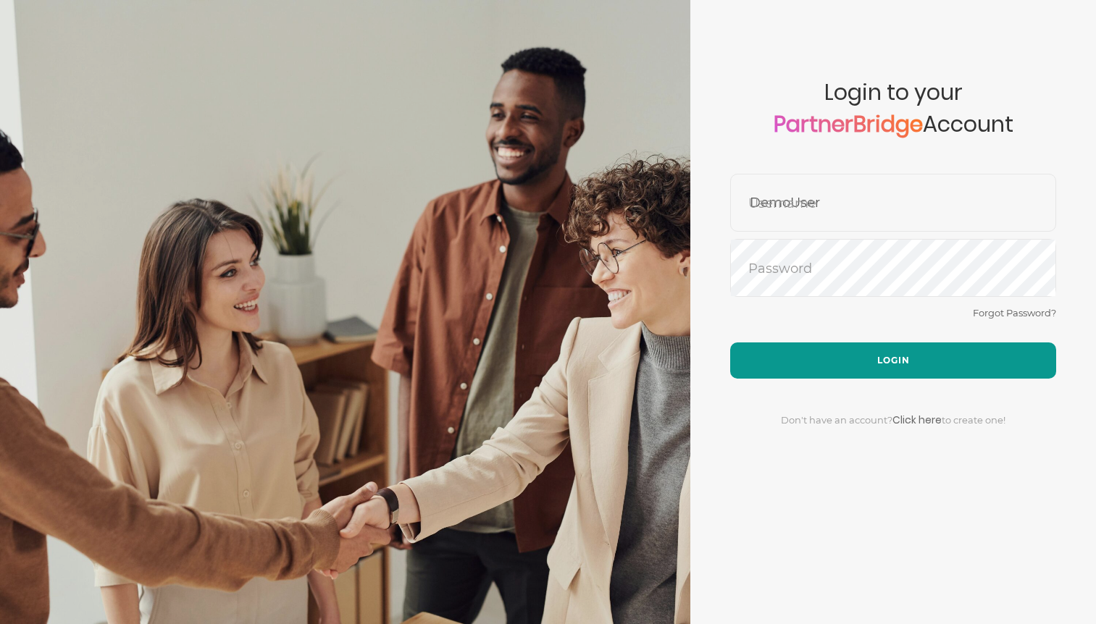
click at [900, 343] on form "Account created successfully! Please enter your username and password below to …" at bounding box center [893, 312] width 406 height 624
click at [900, 353] on button "Login" at bounding box center [893, 361] width 326 height 36
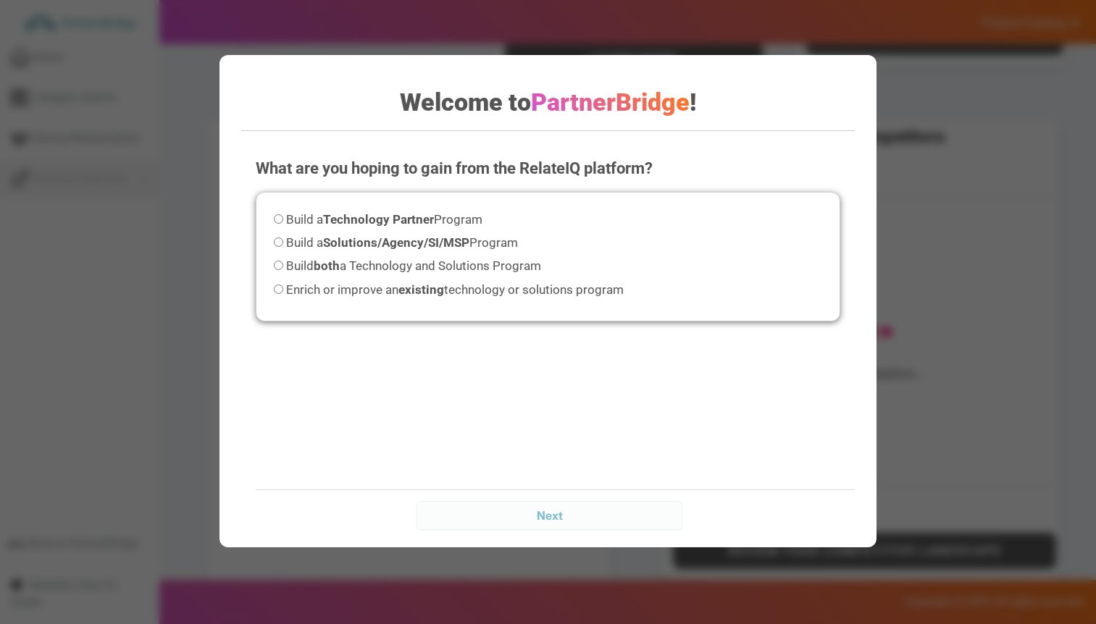
scroll to position [645, 0]
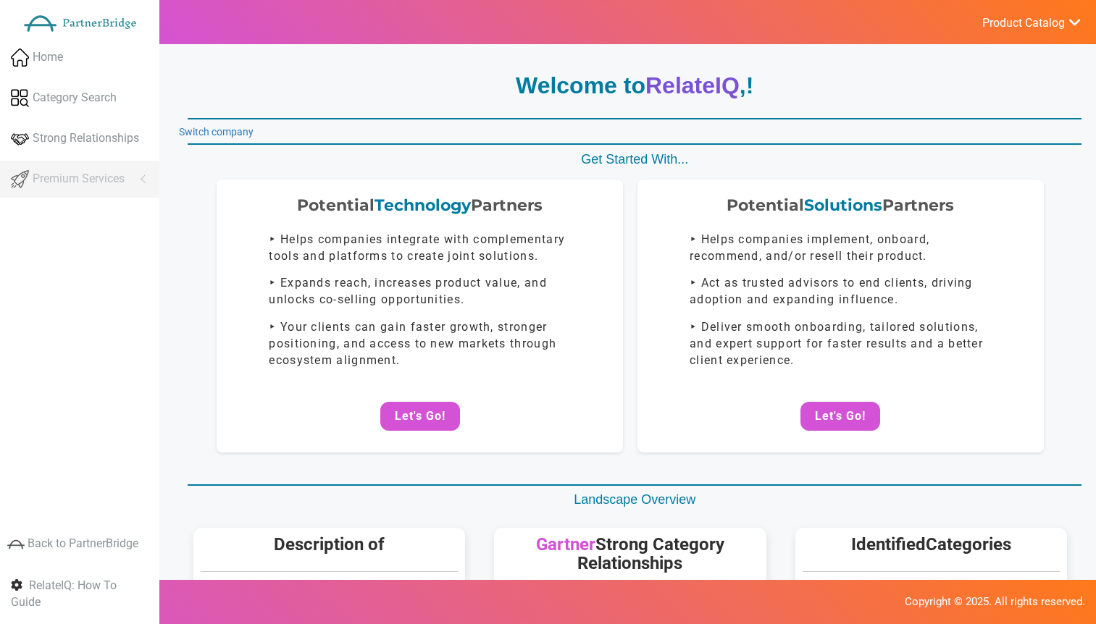
scroll to position [645, 0]
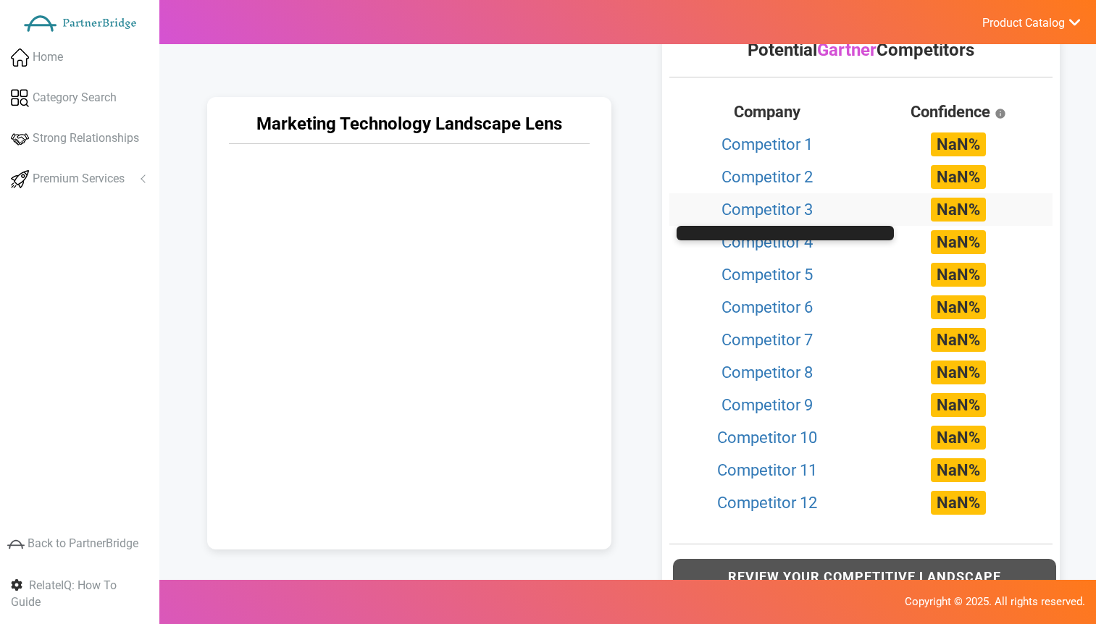
scroll to position [737, 0]
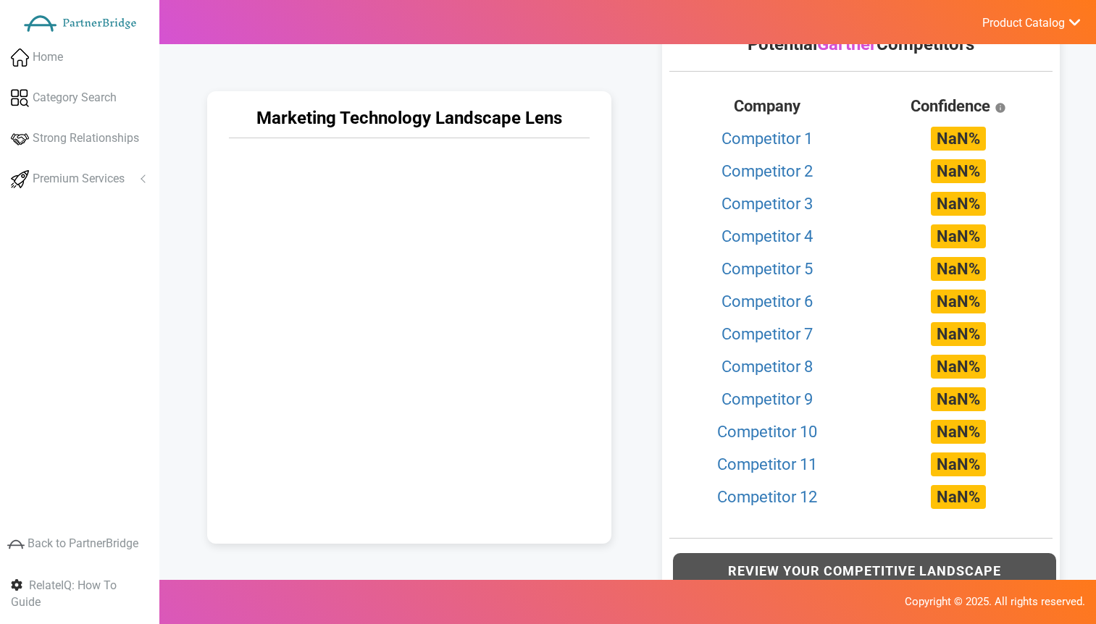
click at [632, 213] on div "Marketing Technology Landscape Lens" at bounding box center [410, 314] width 456 height 602
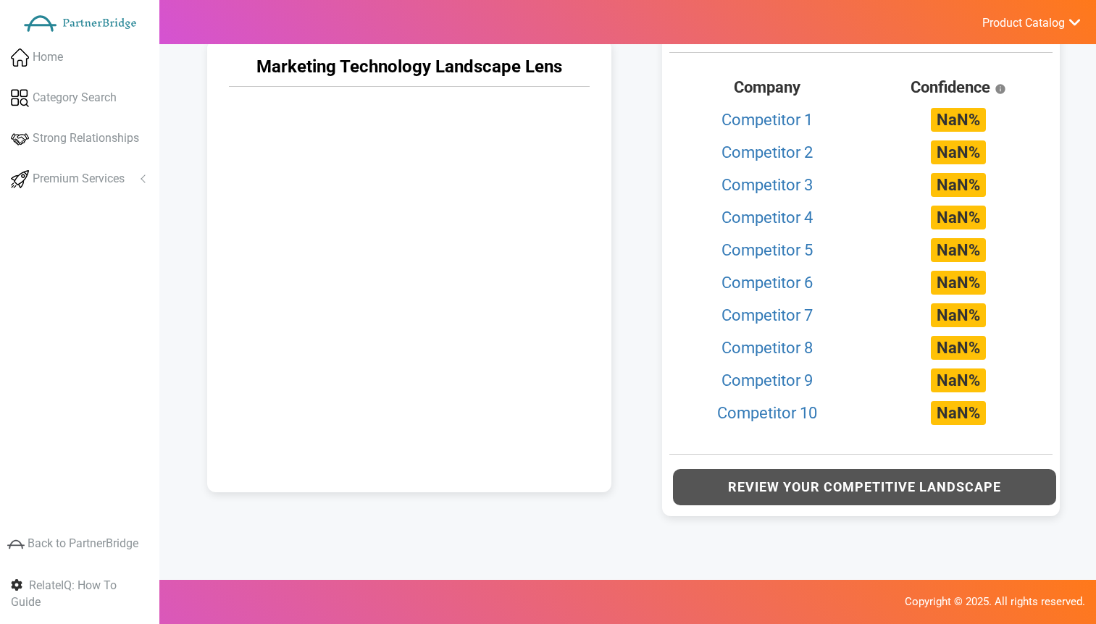
scroll to position [787, 0]
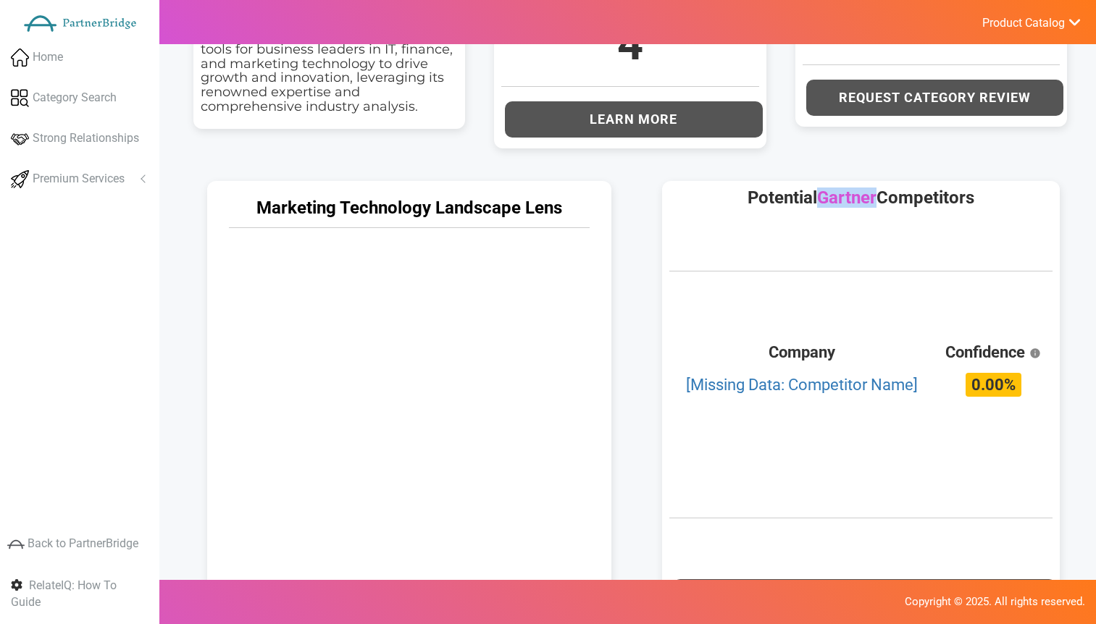
scroll to position [584, 0]
click at [1034, 20] on span "Product Catalog" at bounding box center [1023, 23] width 83 height 14
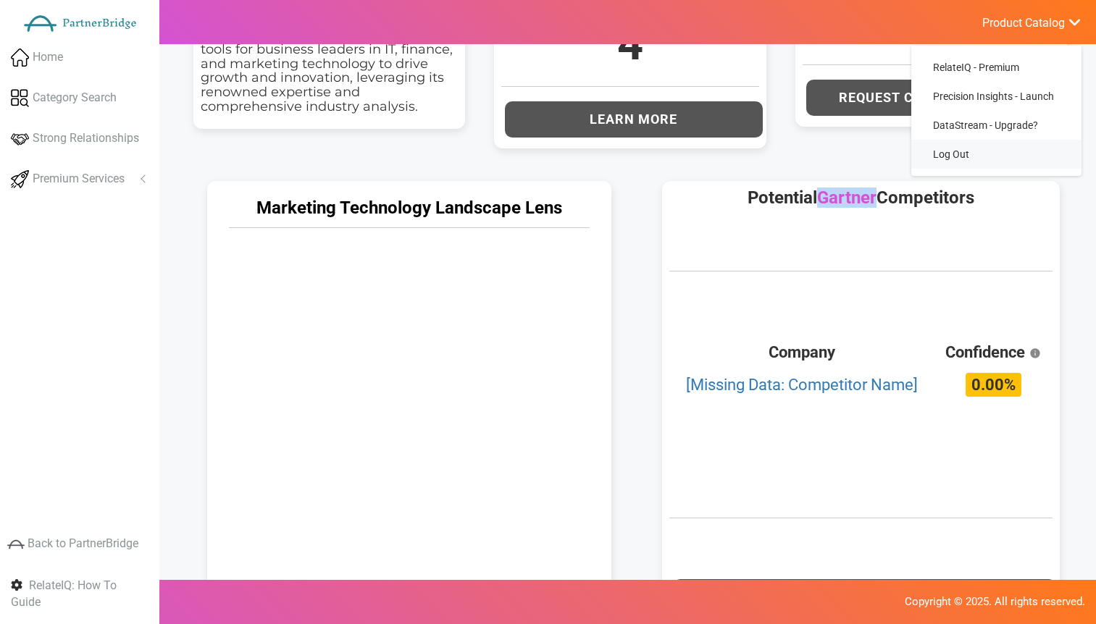
click at [948, 147] on link "Log Out" at bounding box center [996, 154] width 170 height 29
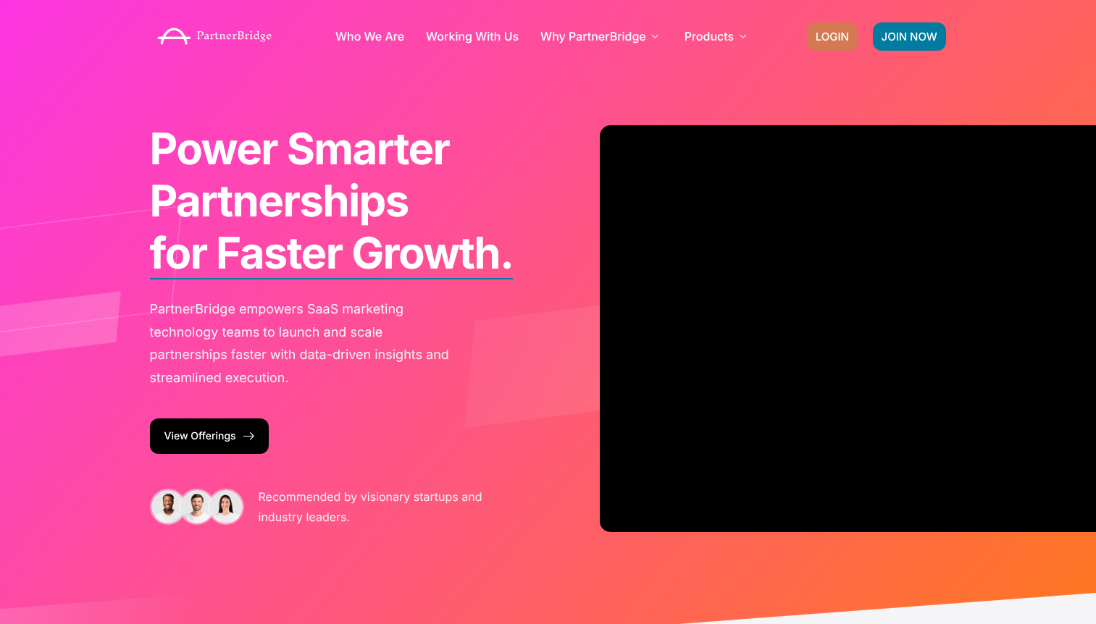
click at [832, 33] on span "LOGIN" at bounding box center [832, 36] width 33 height 11
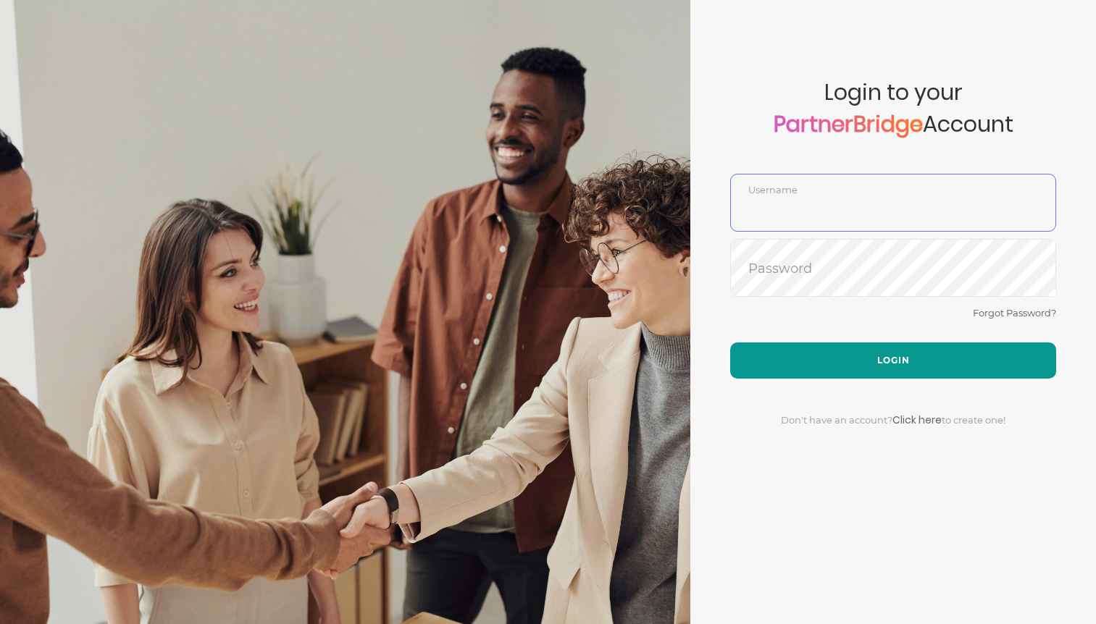
type input "DemoUser"
click at [856, 365] on button "Login" at bounding box center [893, 361] width 326 height 36
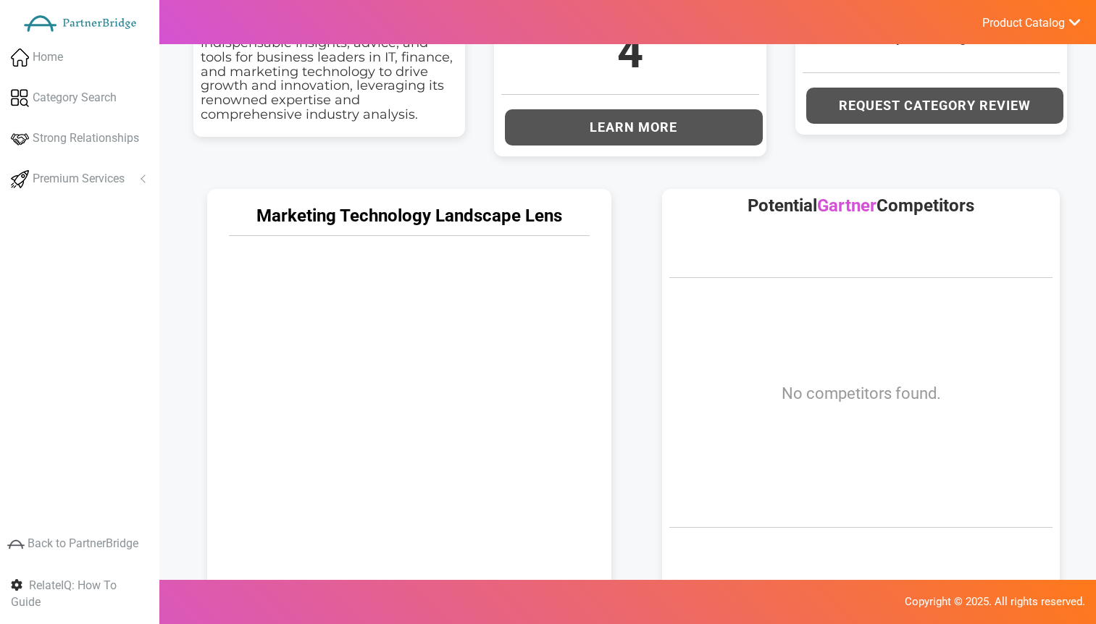
scroll to position [577, 0]
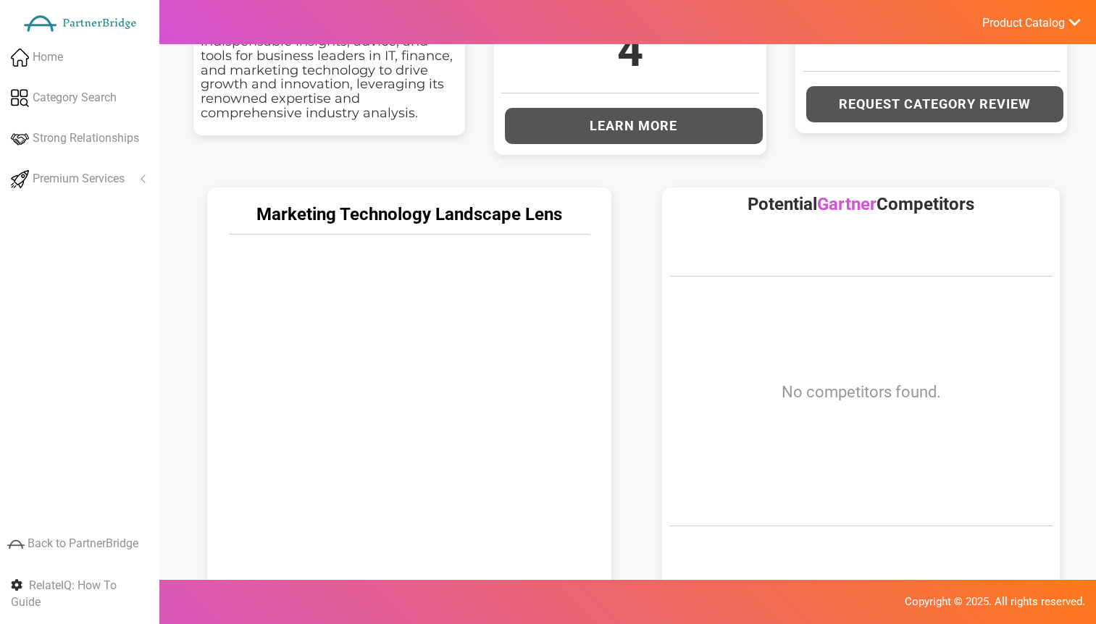
click at [1060, 23] on span "Product Catalog" at bounding box center [1023, 23] width 83 height 14
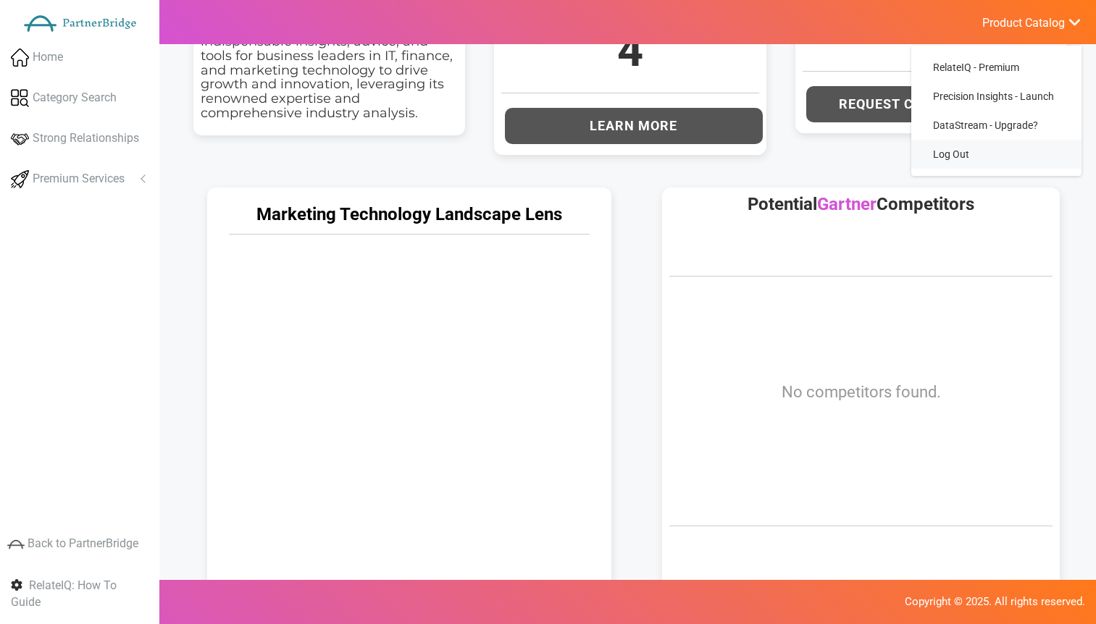
click at [975, 152] on link "Log Out" at bounding box center [996, 154] width 170 height 29
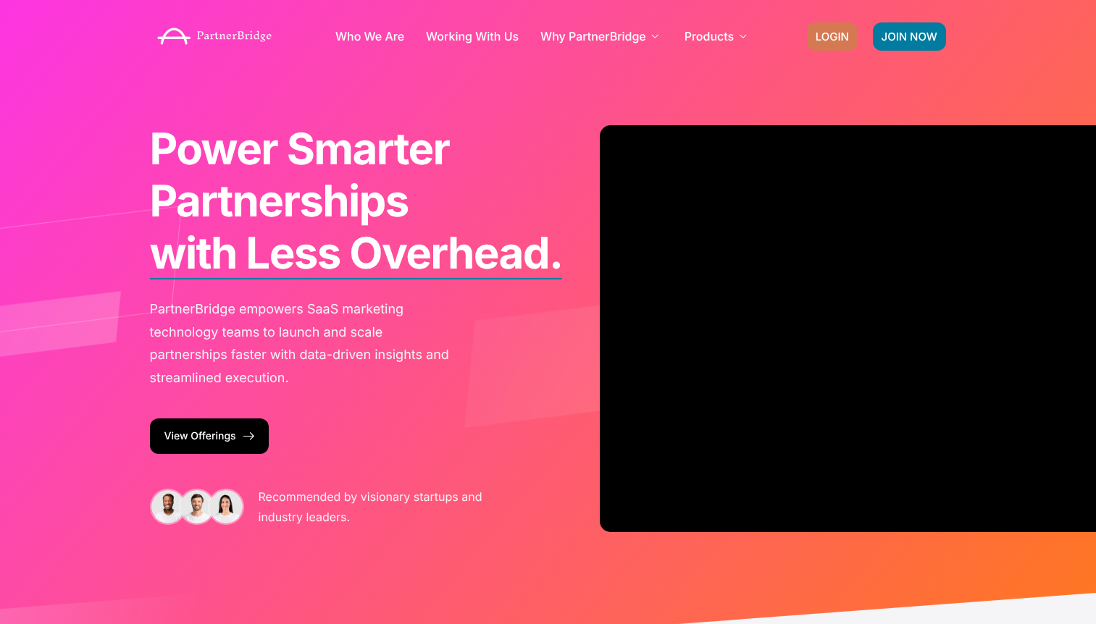
click at [826, 43] on link "LOGIN" at bounding box center [832, 36] width 51 height 28
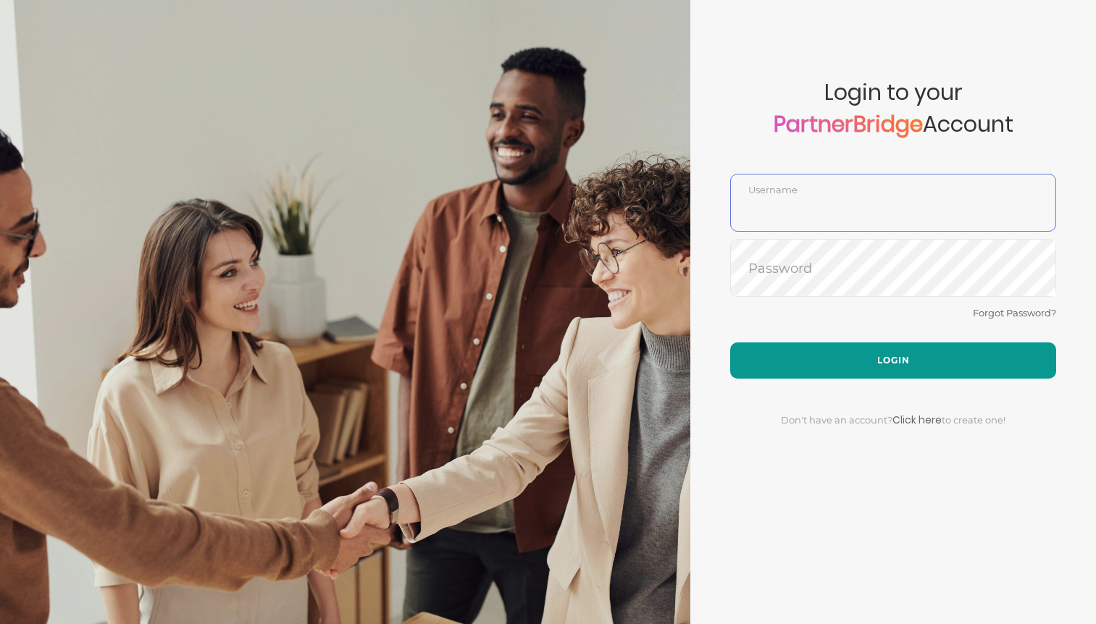
type input "DemoUser"
drag, startPoint x: 884, startPoint y: 353, endPoint x: 866, endPoint y: 346, distance: 19.8
click at [884, 353] on button "Login" at bounding box center [893, 361] width 326 height 36
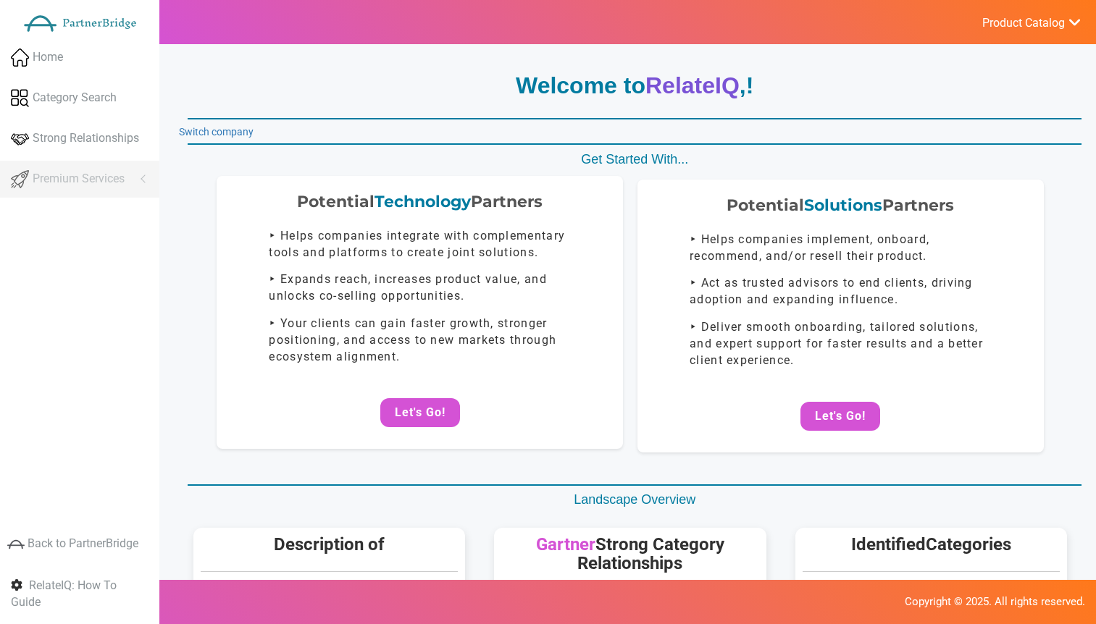
click at [552, 188] on div "Potential Technology Partners ‣ Helps companies integrate with complementary to…" at bounding box center [420, 312] width 406 height 273
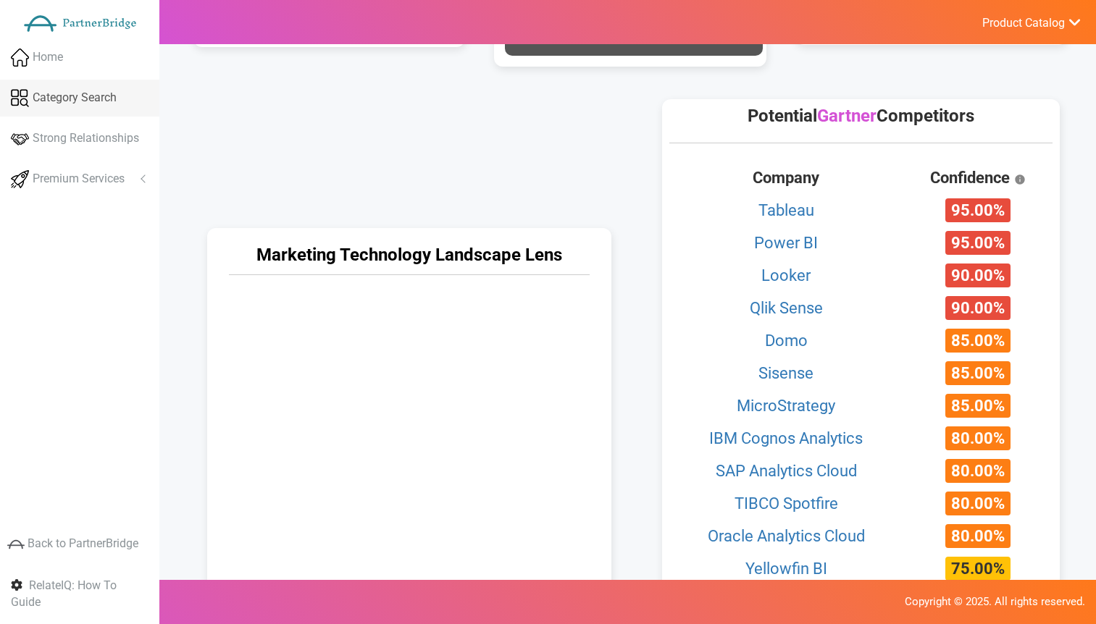
scroll to position [666, 0]
click at [995, 24] on span "Product Catalog" at bounding box center [1023, 23] width 83 height 14
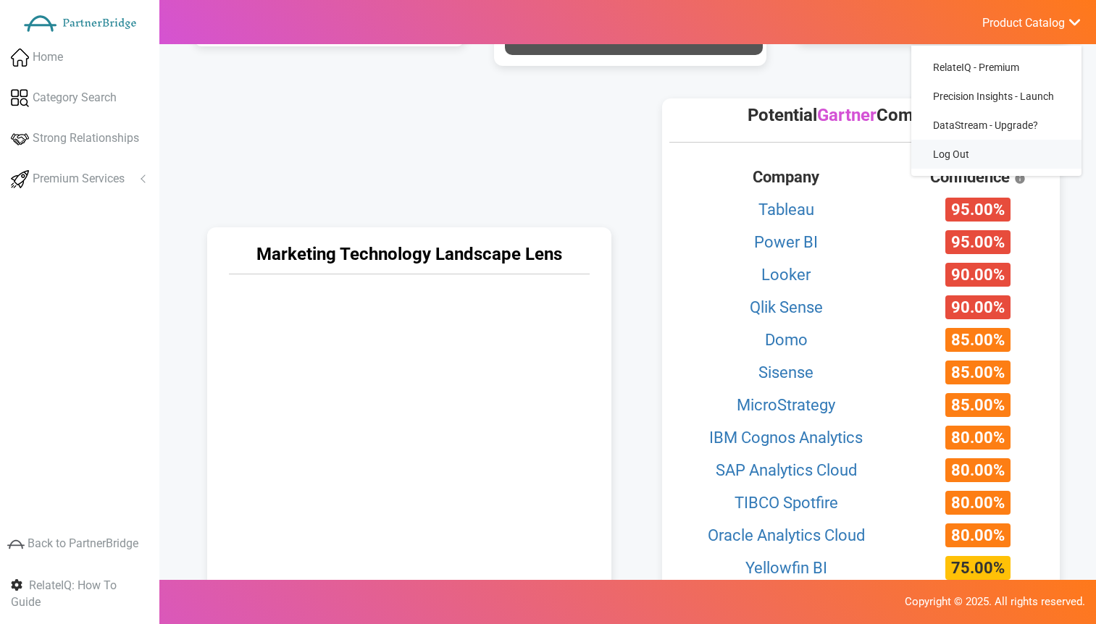
click at [982, 153] on link "Log Out" at bounding box center [996, 154] width 170 height 29
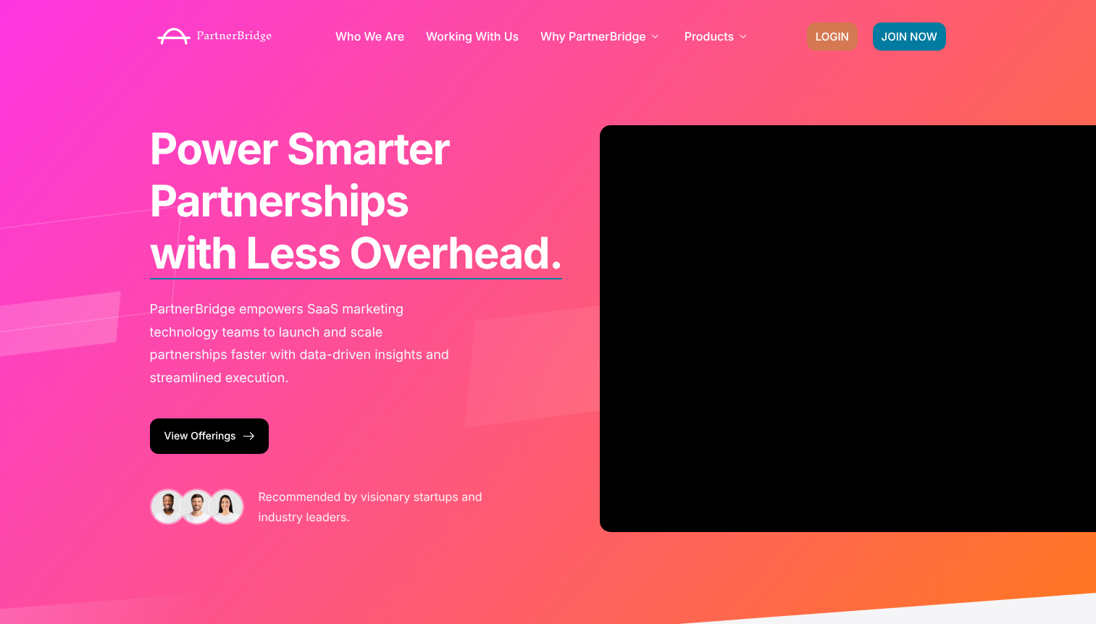
click at [850, 38] on link "LOGIN" at bounding box center [832, 36] width 51 height 28
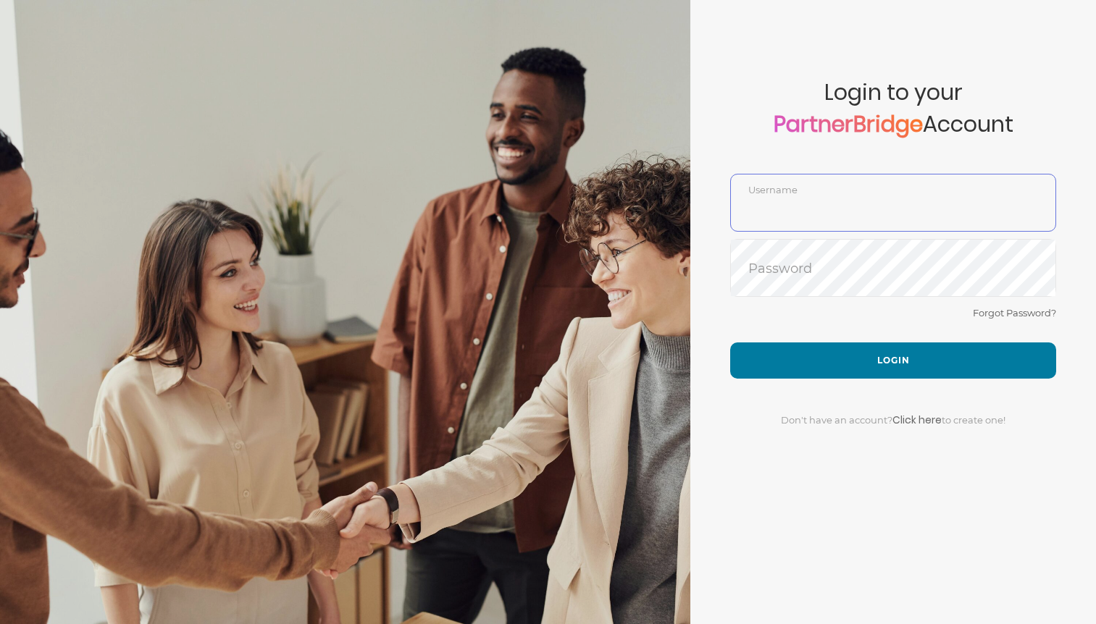
type input "DemoUser"
click at [840, 493] on form "Account created successfully! Please enter your username and password below to …" at bounding box center [893, 312] width 406 height 624
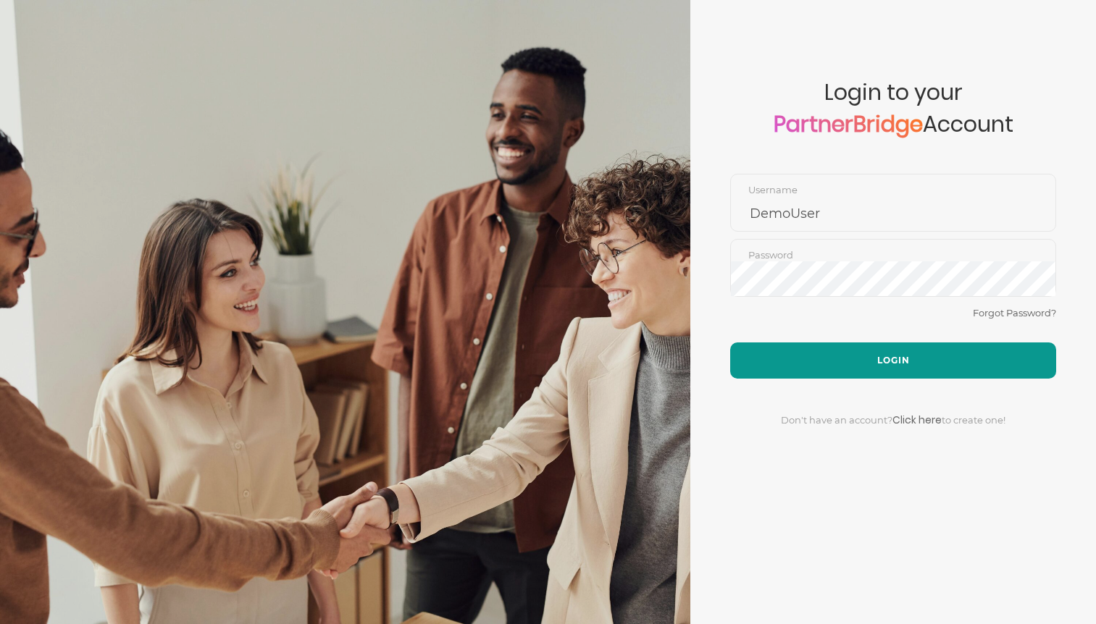
click at [901, 369] on button "Login" at bounding box center [893, 361] width 326 height 36
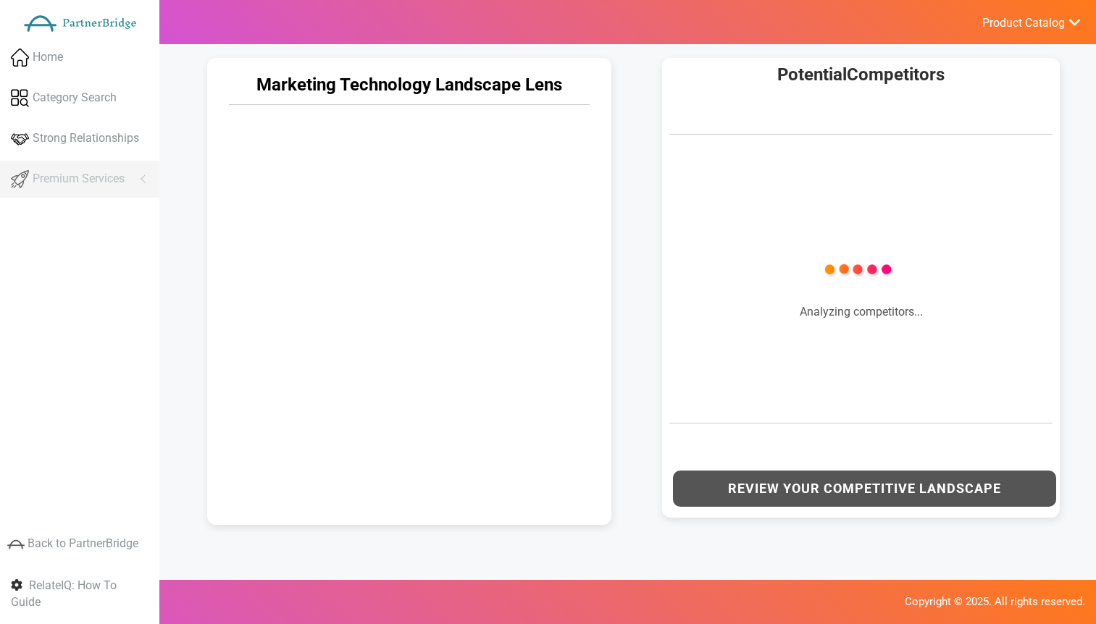
scroll to position [708, 0]
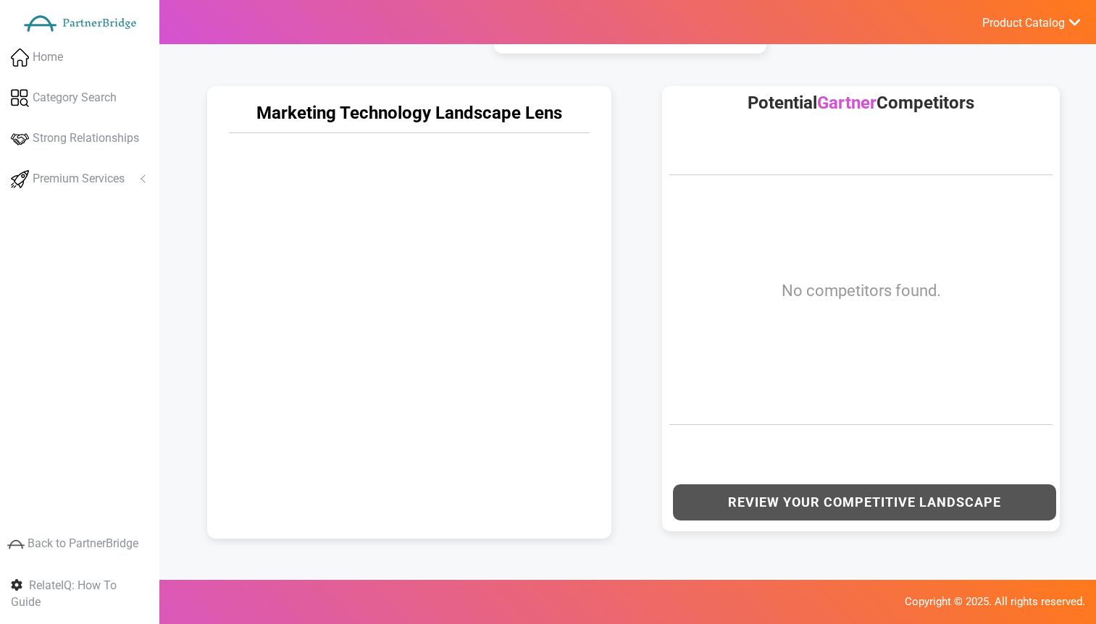
scroll to position [669, 0]
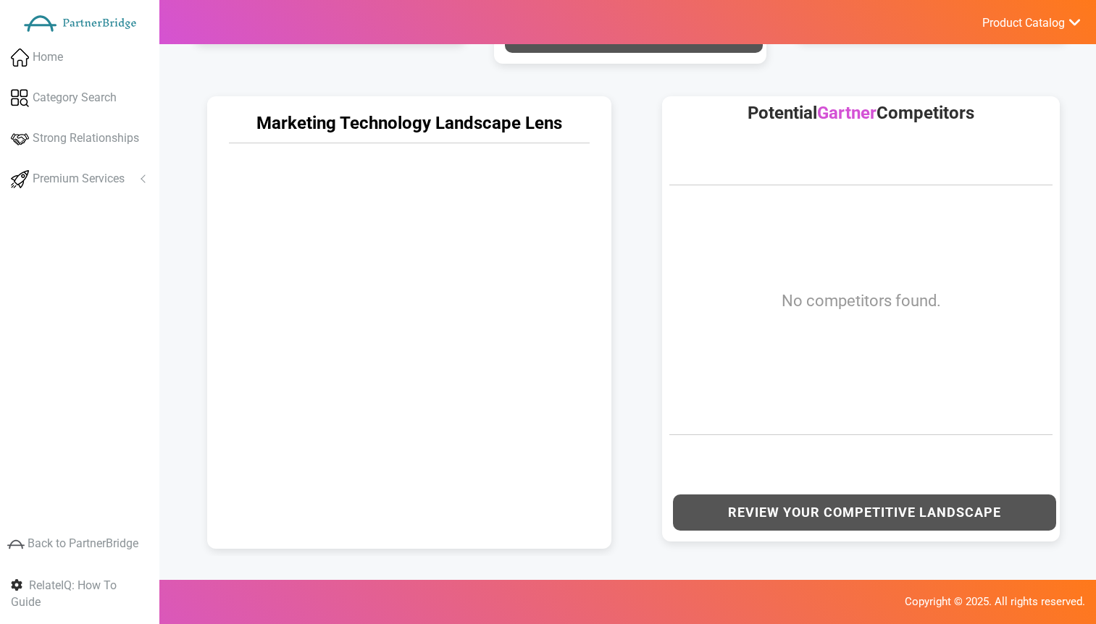
click at [1000, 41] on ul "Product Catalog RelateIQ - Premium Precision Insights - Launch DataStream - Upg…" at bounding box center [1031, 22] width 130 height 44
click at [1000, 25] on span "Product Catalog" at bounding box center [1023, 23] width 83 height 14
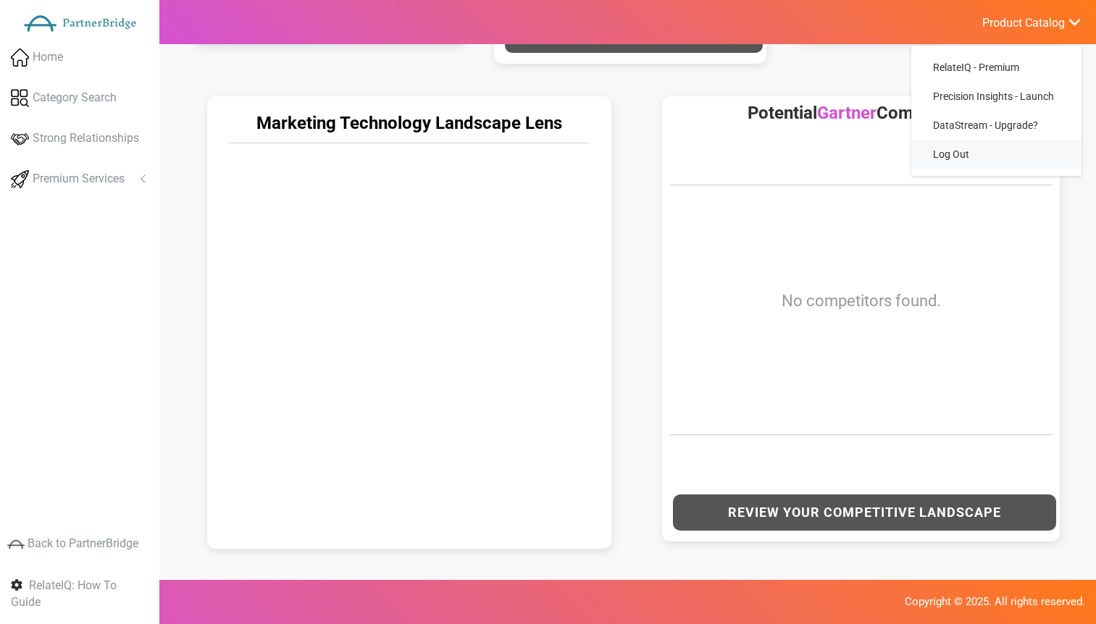
click at [964, 144] on link "Log Out" at bounding box center [996, 154] width 170 height 29
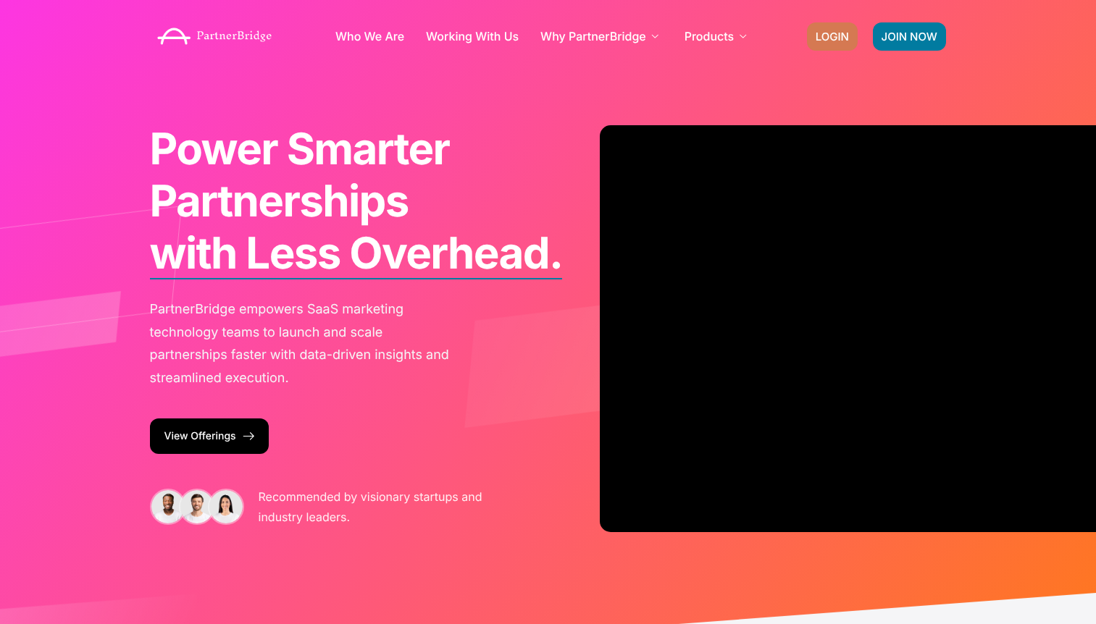
click at [838, 25] on link "LOGIN" at bounding box center [832, 36] width 51 height 28
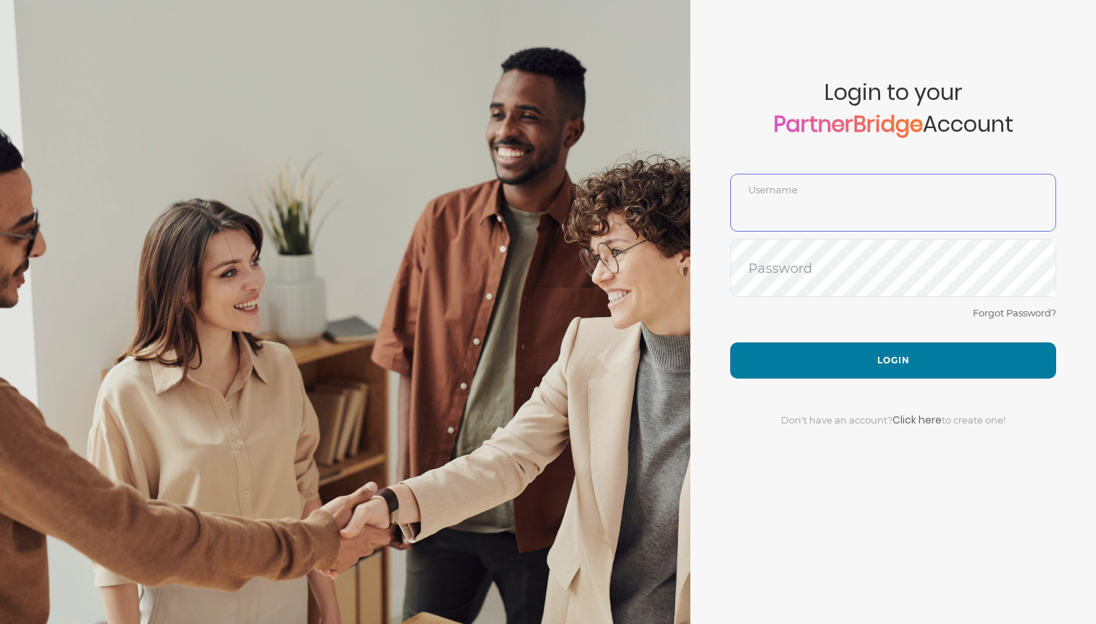
type input "DemoUser"
drag, startPoint x: 953, startPoint y: 334, endPoint x: 947, endPoint y: 341, distance: 9.3
click at [952, 337] on div "Forgot Password?" at bounding box center [893, 323] width 326 height 38
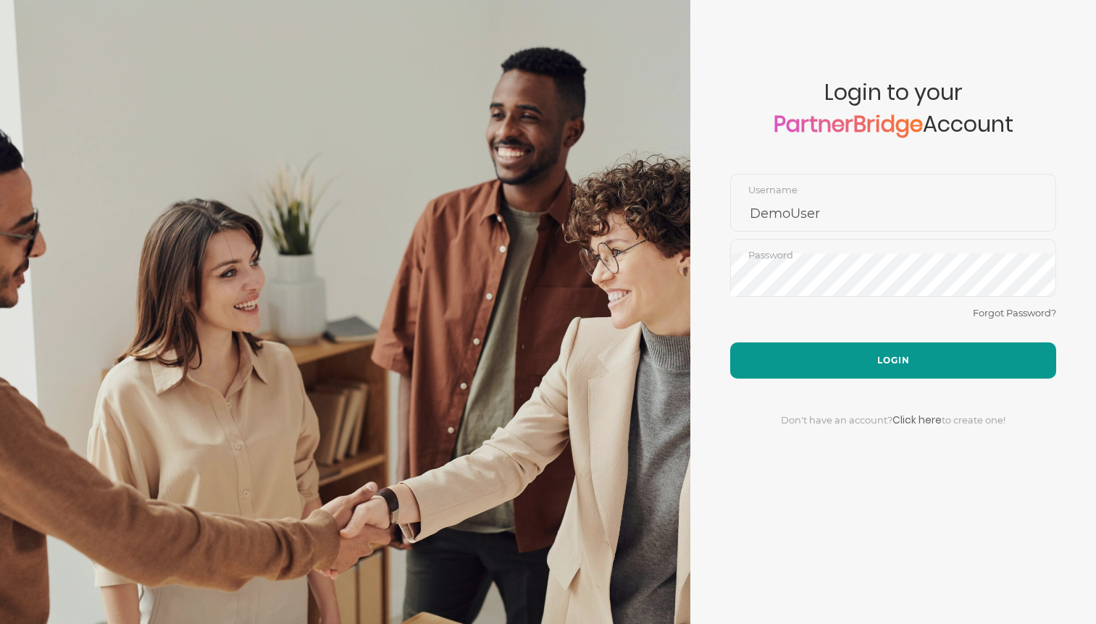
click at [946, 343] on button "Login" at bounding box center [893, 361] width 326 height 36
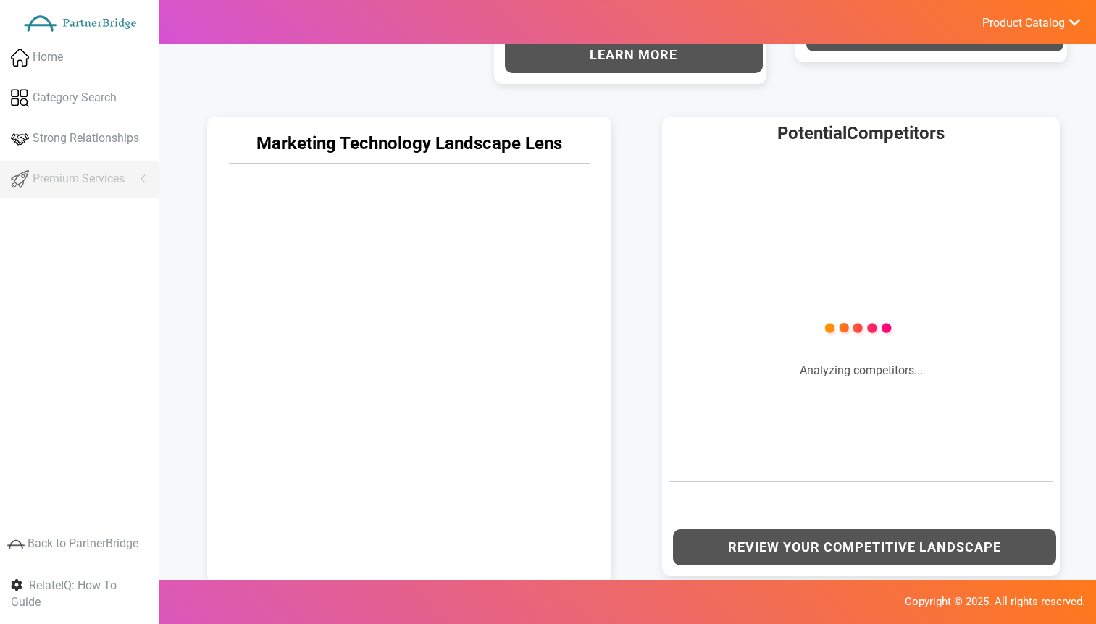
scroll to position [669, 0]
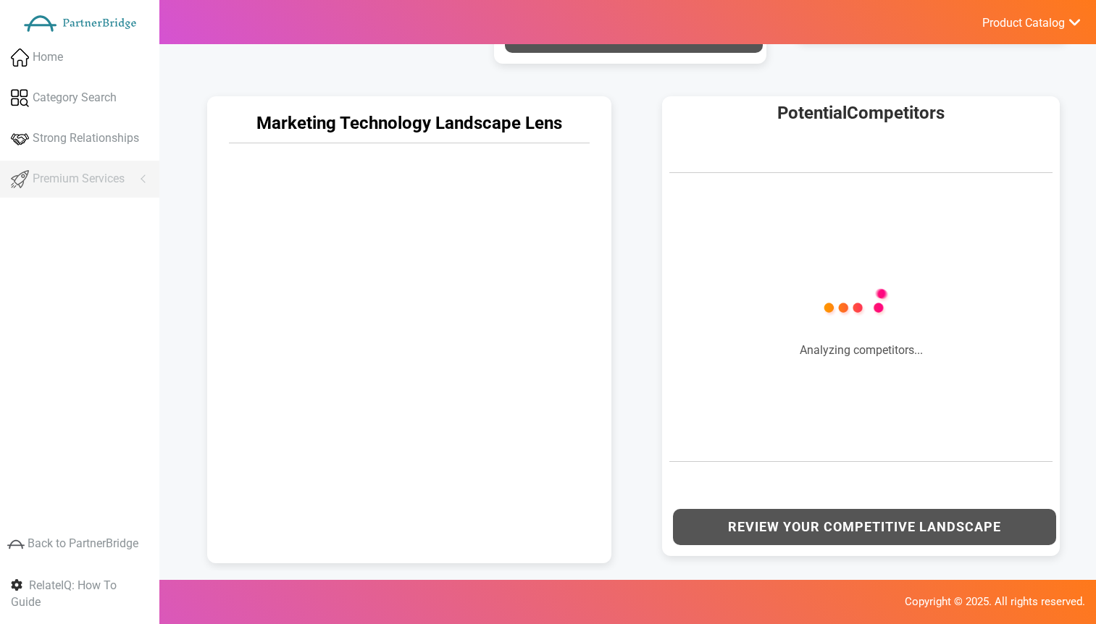
click at [632, 330] on div "Marketing Technology Landscape Lens" at bounding box center [410, 326] width 456 height 489
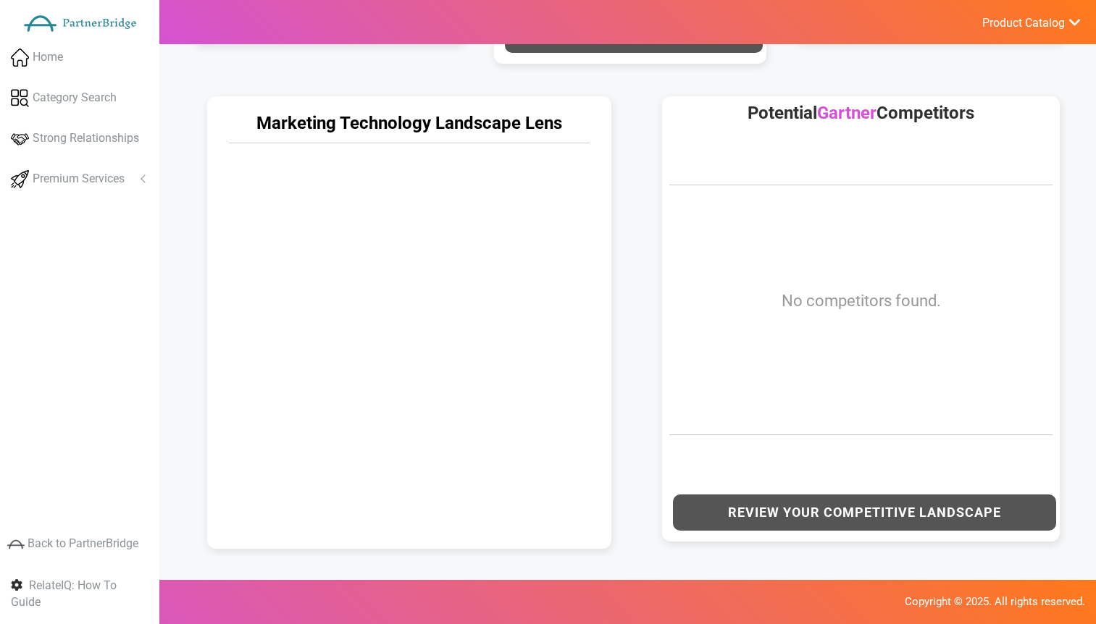
click at [1000, 22] on span "Product Catalog" at bounding box center [1023, 23] width 83 height 14
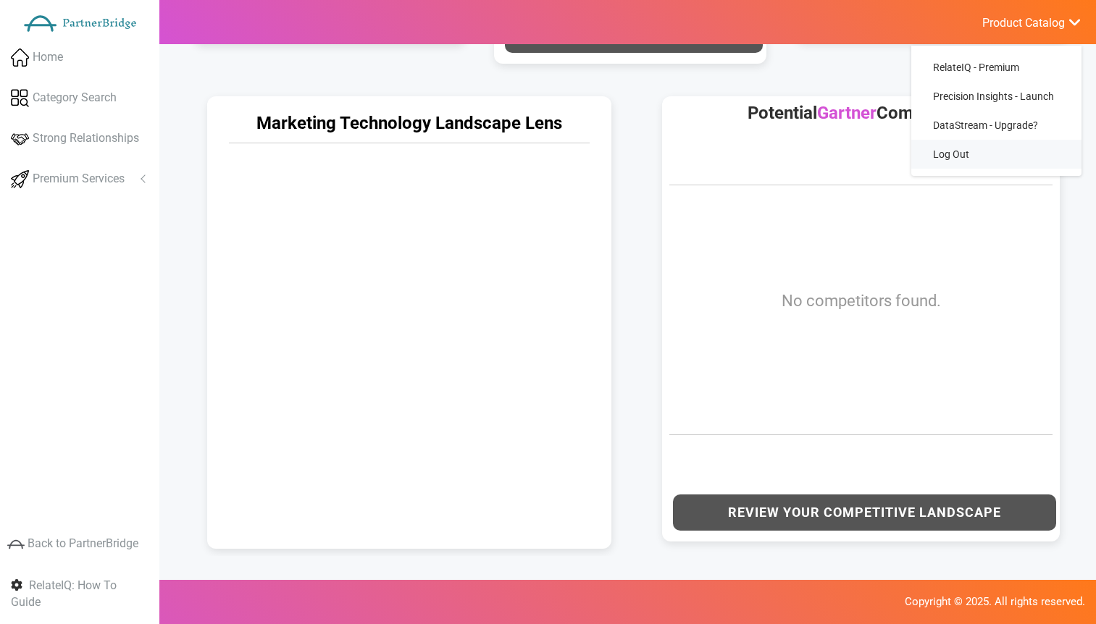
click at [956, 154] on link "Log Out" at bounding box center [996, 154] width 170 height 29
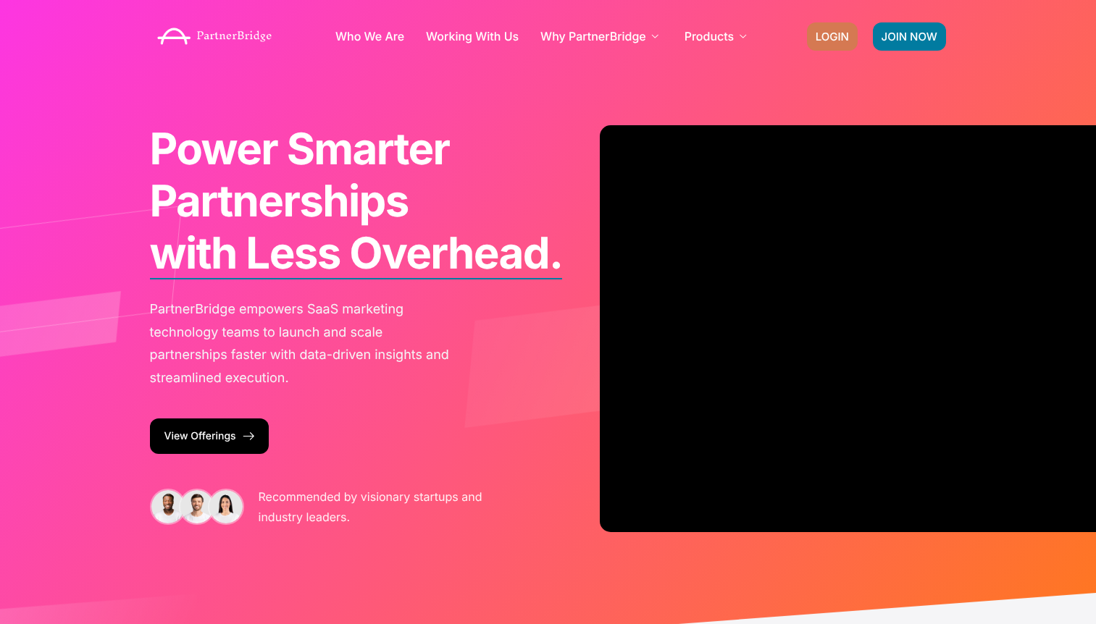
click at [840, 38] on span "LOGIN" at bounding box center [832, 36] width 33 height 11
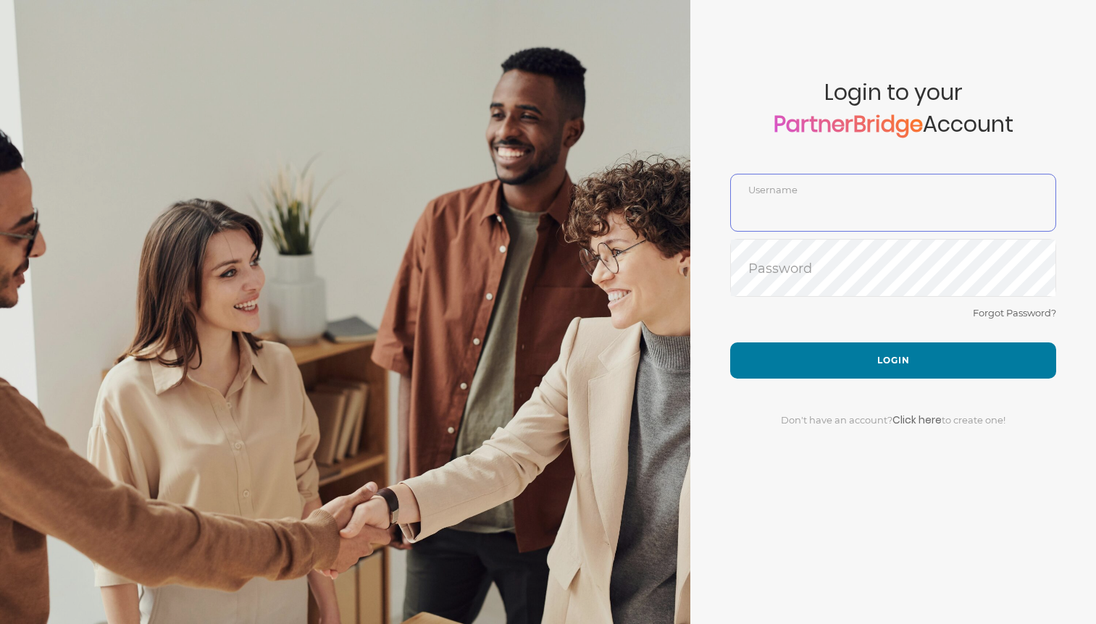
type input "DemoUser"
click at [850, 340] on div "Forgot Password?" at bounding box center [893, 323] width 326 height 38
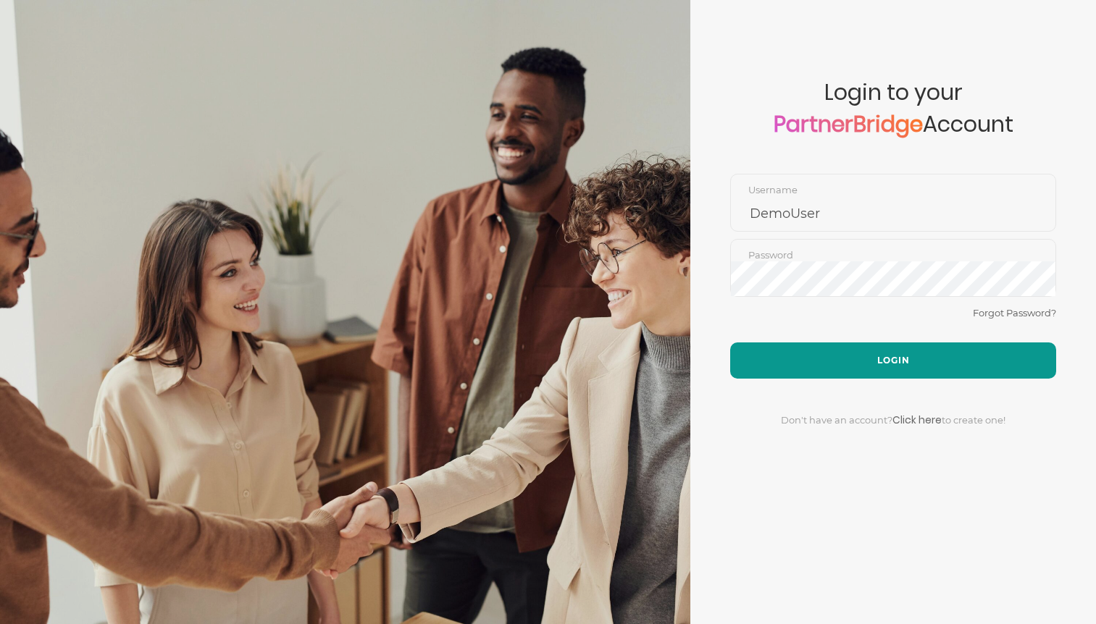
click at [852, 351] on button "Login" at bounding box center [893, 361] width 326 height 36
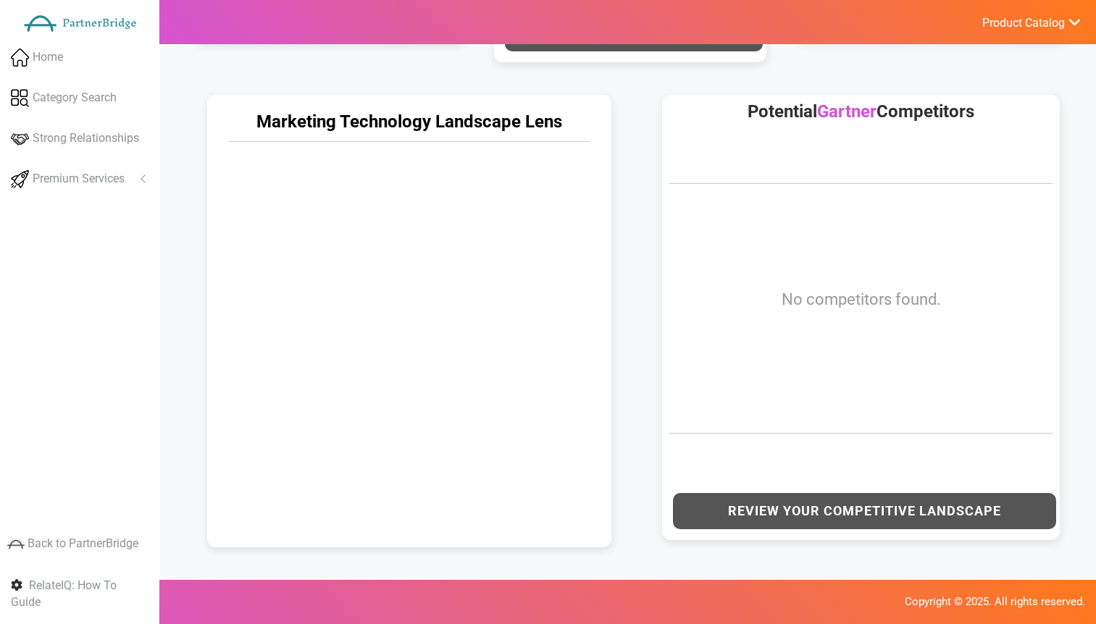
scroll to position [671, 0]
